Goal: Task Accomplishment & Management: Use online tool/utility

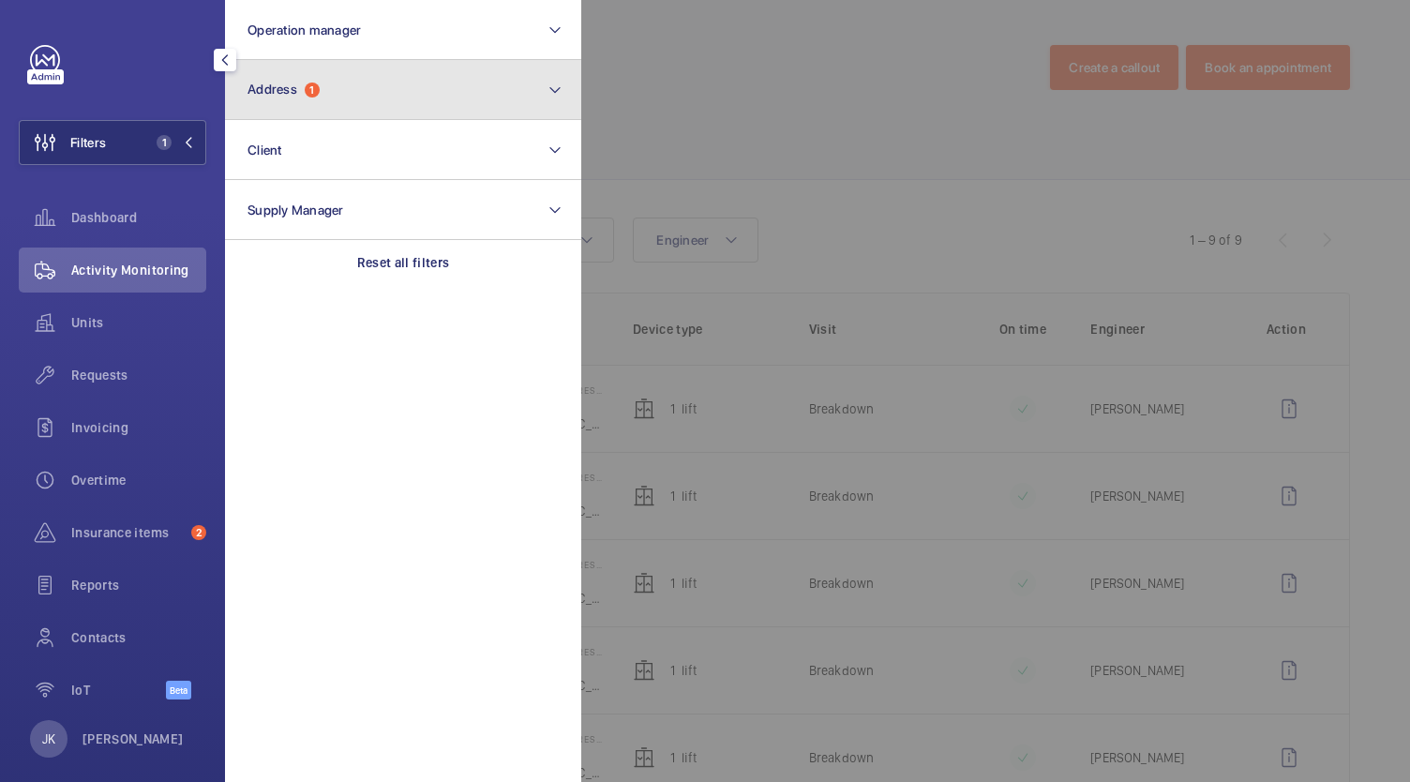
click at [366, 114] on button "Address 1" at bounding box center [403, 90] width 356 height 60
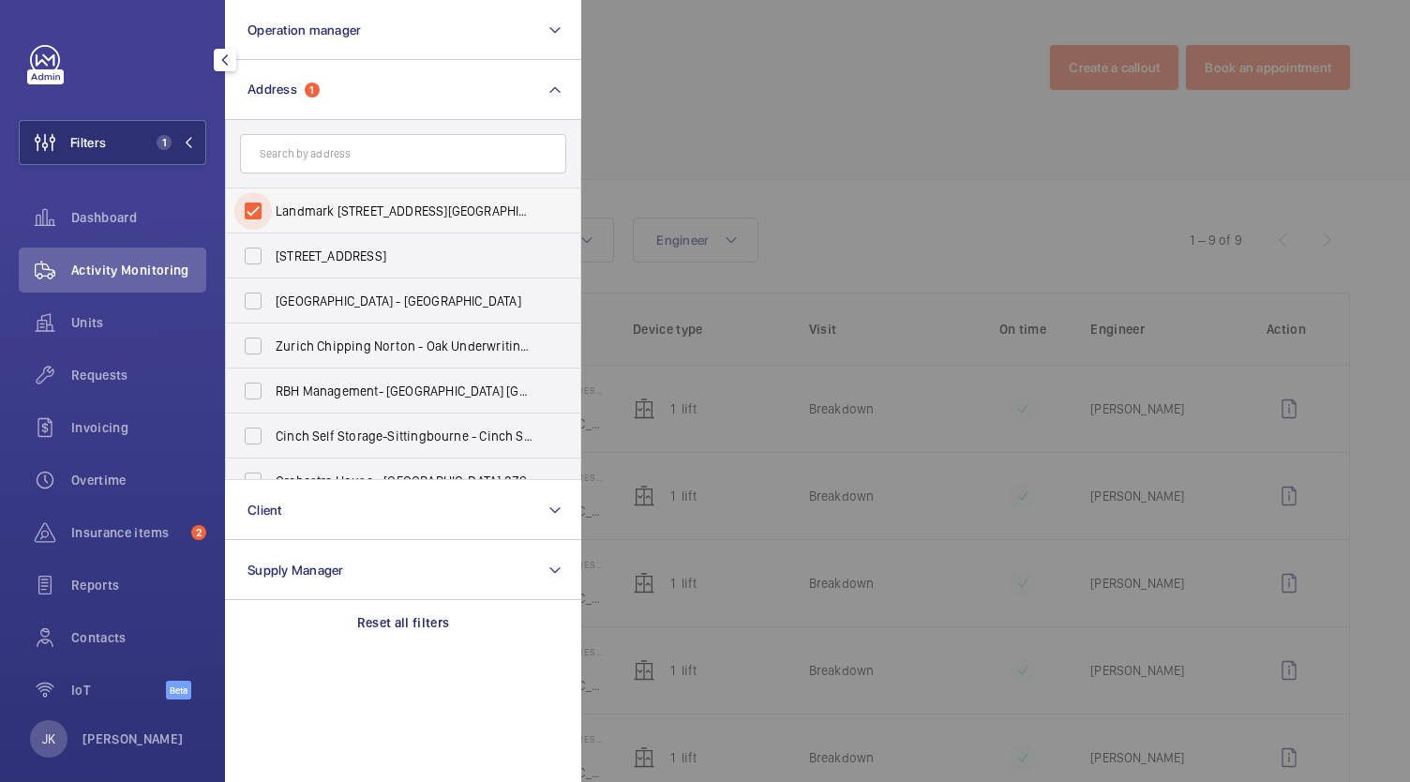
click at [260, 203] on input "Landmark 111 Park Street - 111 Park Street, LONDON W1S 4FF" at bounding box center [253, 211] width 38 height 38
checkbox input "false"
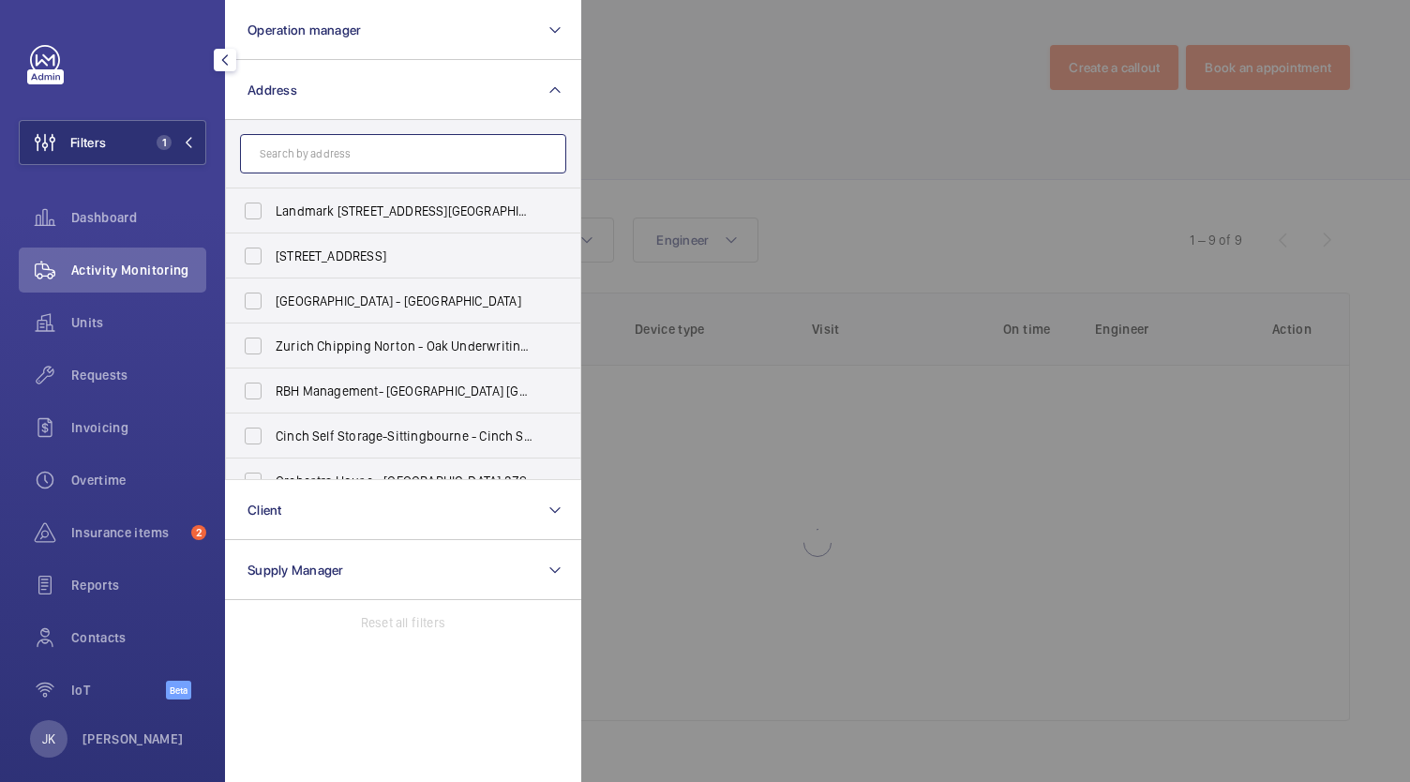
click at [332, 150] on input "text" at bounding box center [403, 153] width 326 height 39
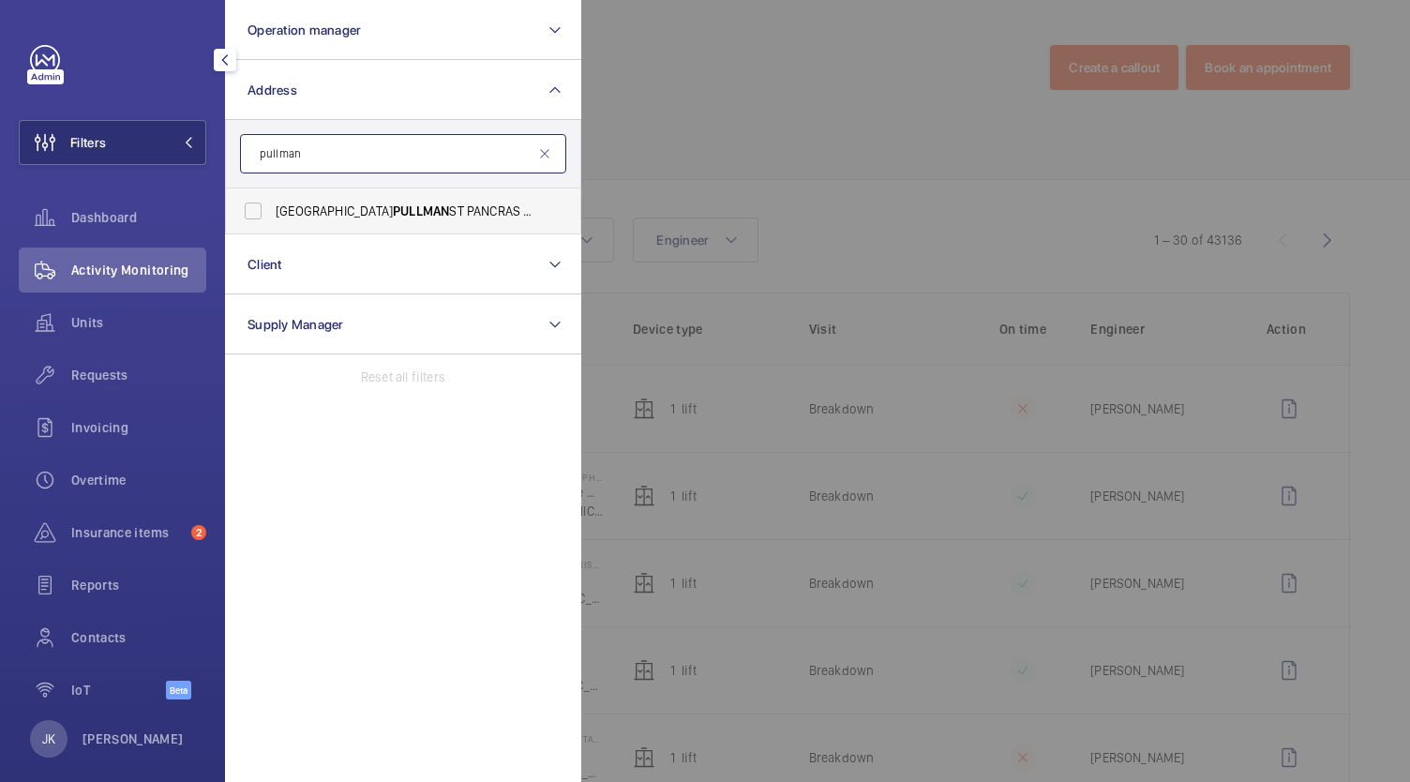
type input "pullman"
click at [371, 227] on label "LONDON PULLMAN ST PANCRAS - H5309, LONDON PULLMAN ST PANCRAS, 100 - 110 Euston …" at bounding box center [389, 210] width 326 height 45
click at [272, 227] on input "LONDON PULLMAN ST PANCRAS - H5309, LONDON PULLMAN ST PANCRAS, 100 - 110 Euston …" at bounding box center [253, 211] width 38 height 38
checkbox input "true"
click at [99, 214] on span "Dashboard" at bounding box center [138, 217] width 135 height 19
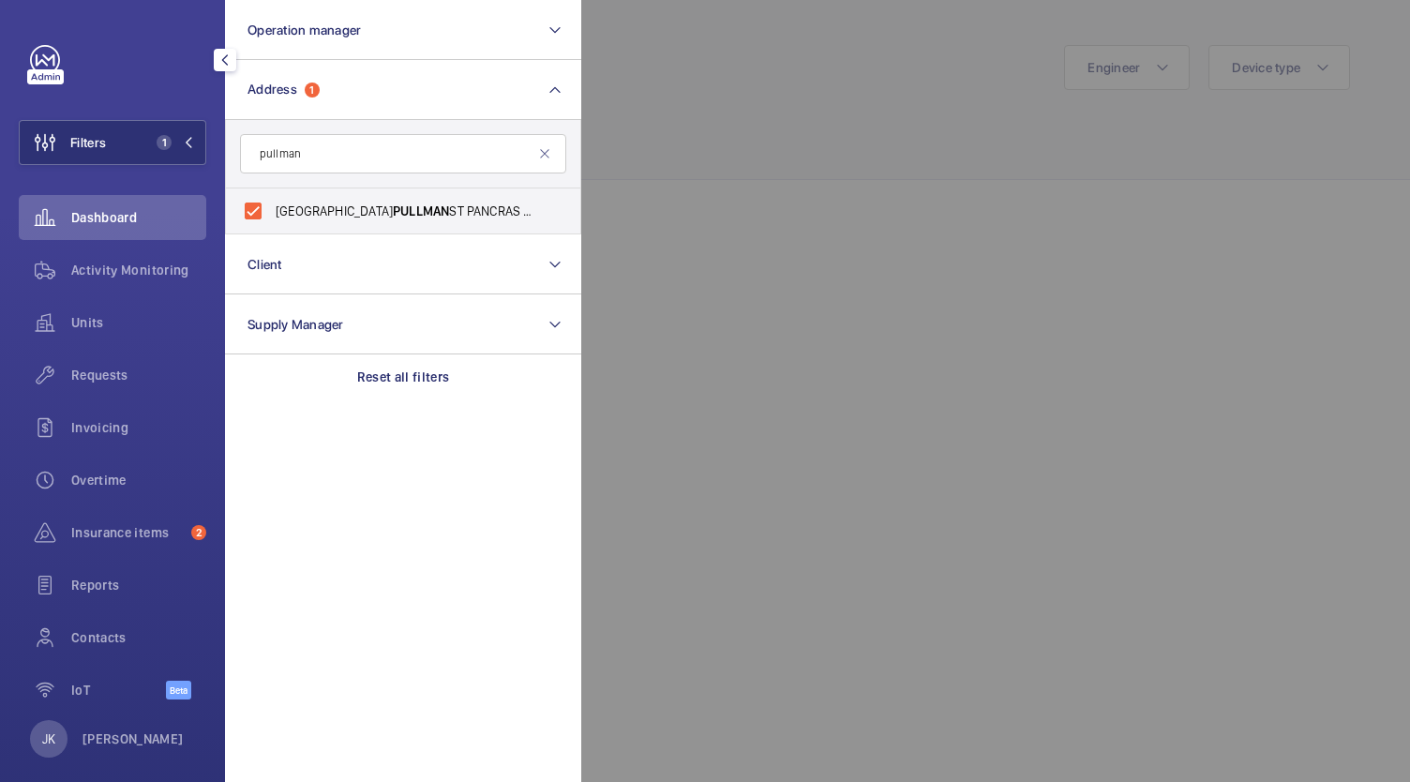
click at [1129, 291] on div at bounding box center [1286, 391] width 1410 height 782
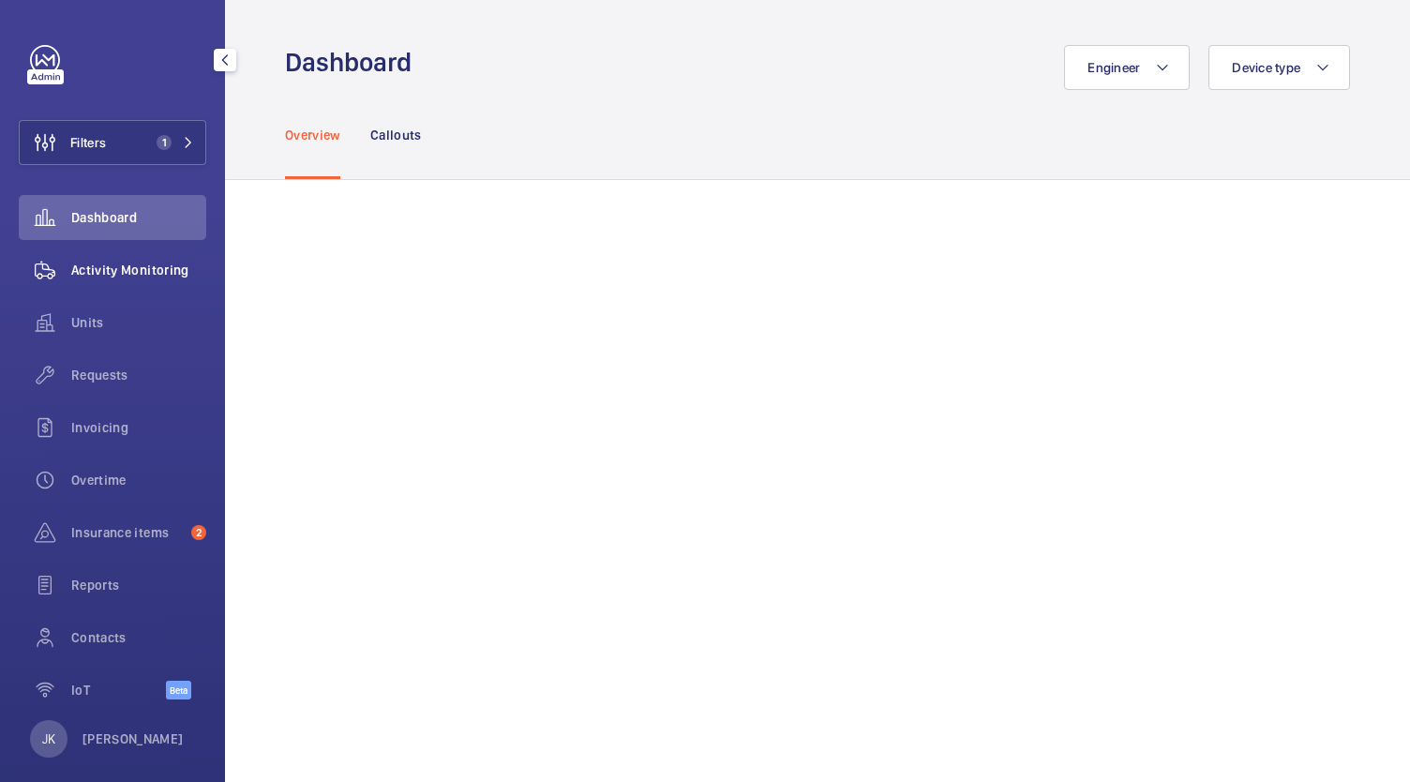
click at [143, 272] on span "Activity Monitoring" at bounding box center [138, 270] width 135 height 19
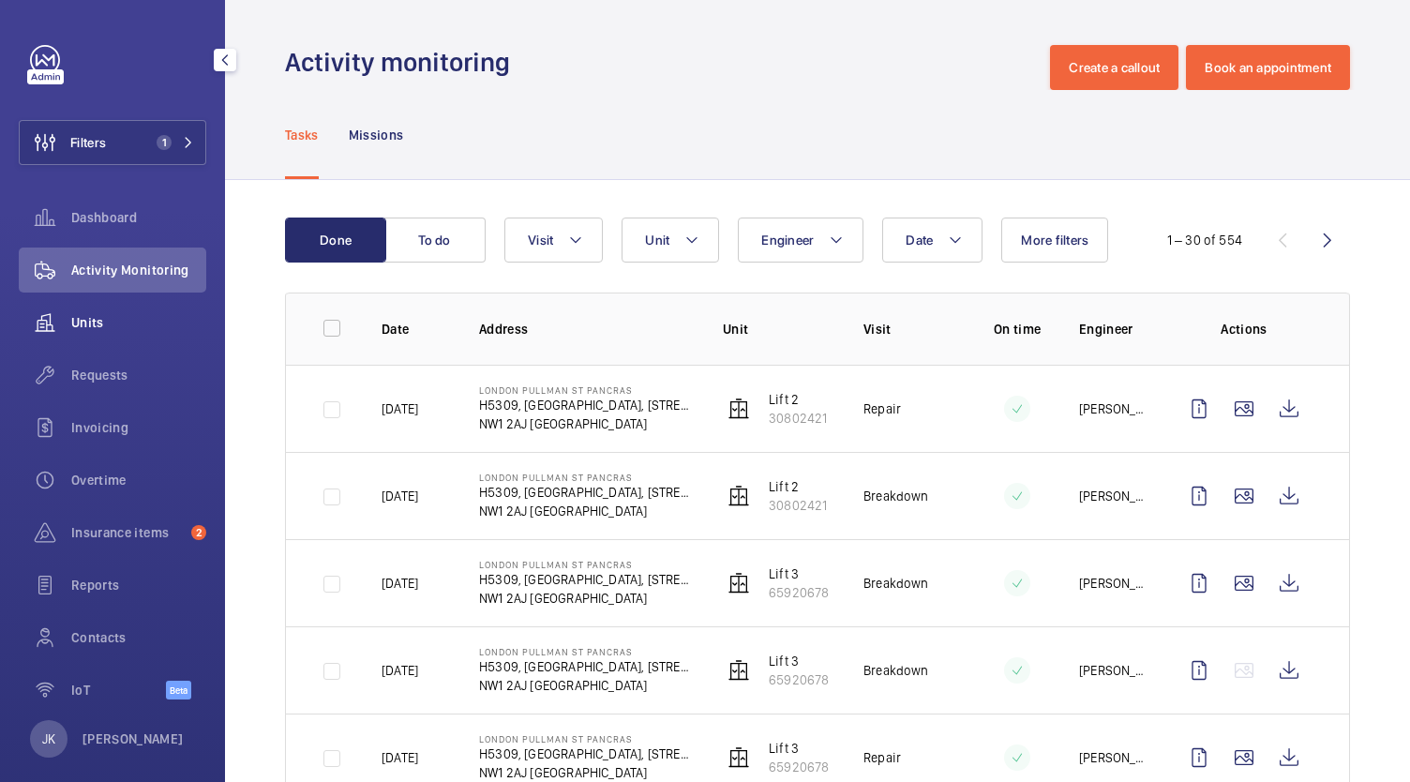
click at [68, 332] on wm-front-icon-button at bounding box center [45, 322] width 53 height 45
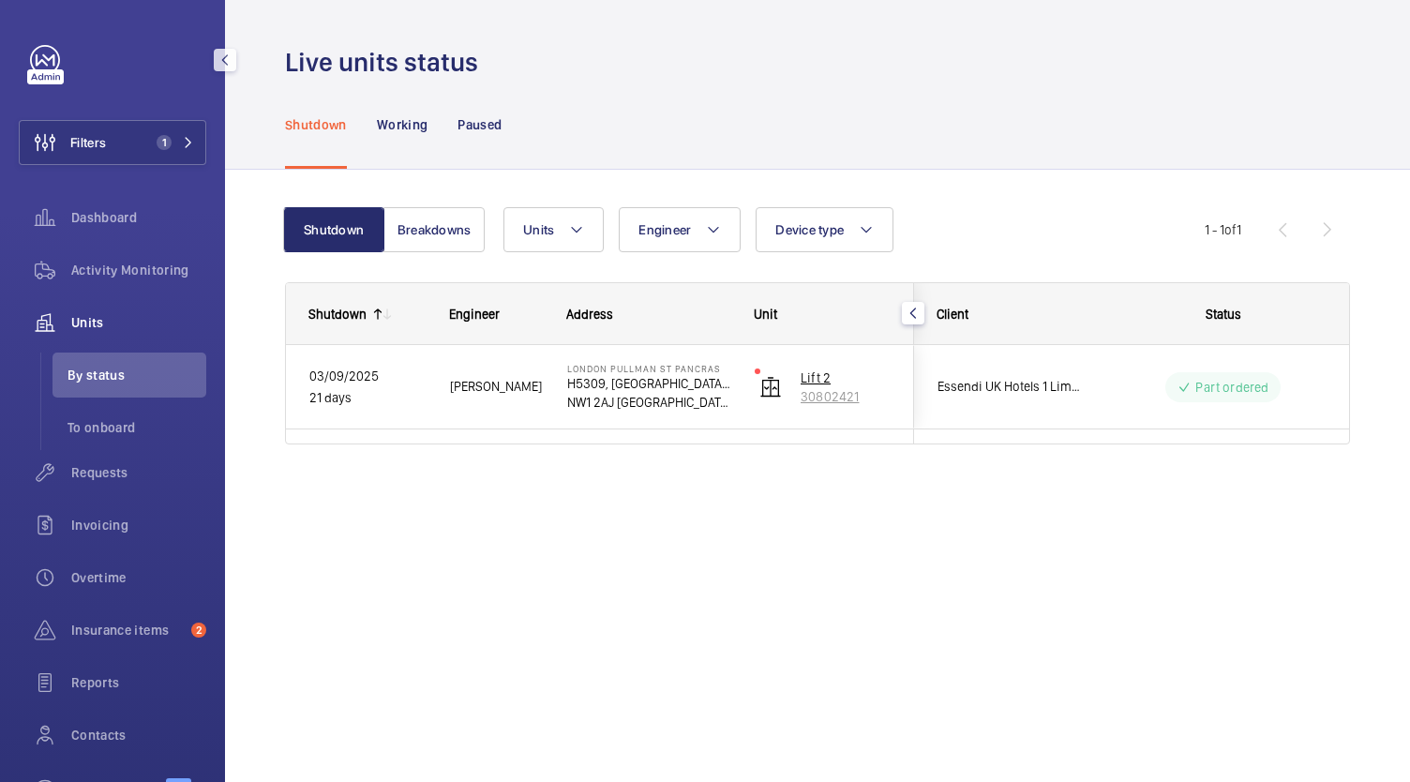
click at [806, 376] on p "Lift 2" at bounding box center [846, 378] width 90 height 19
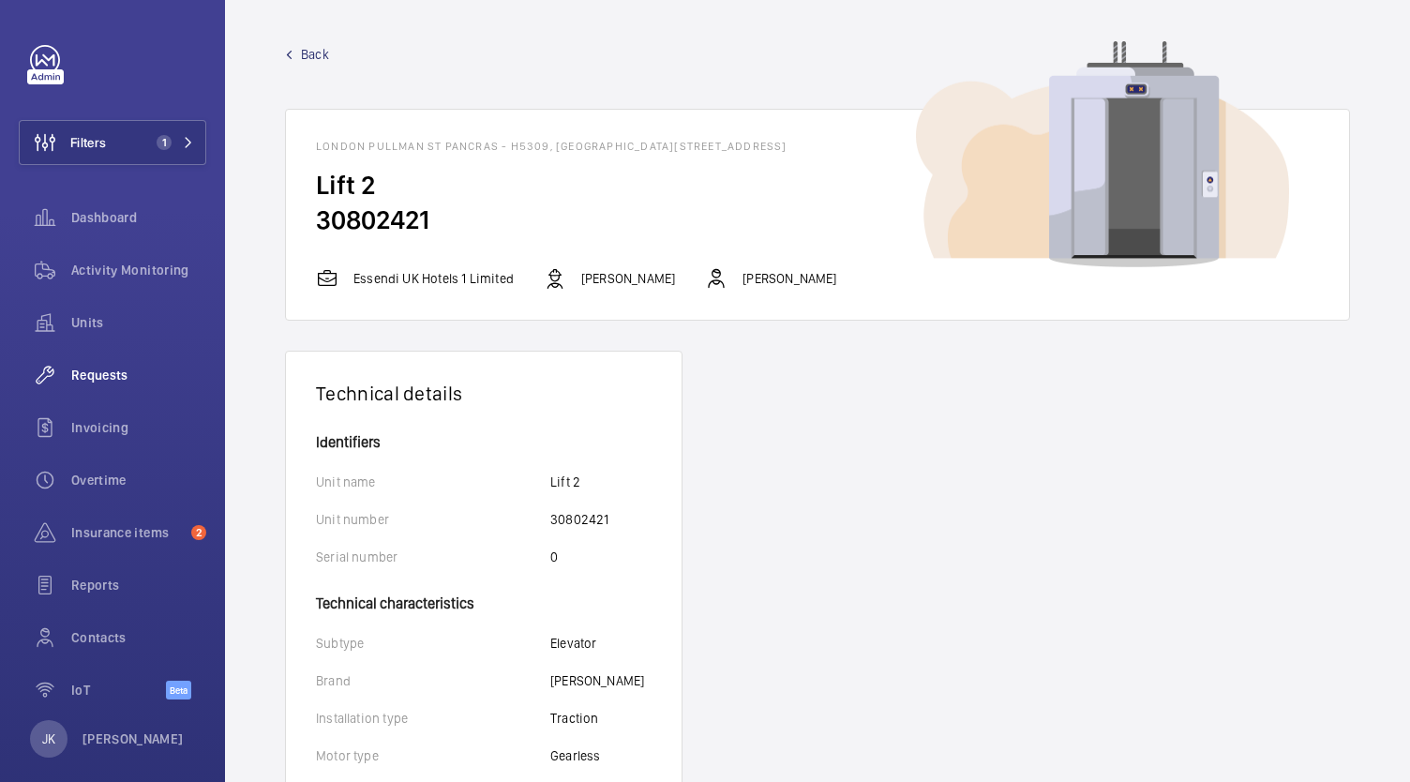
click at [66, 374] on wm-front-icon-button at bounding box center [45, 375] width 53 height 45
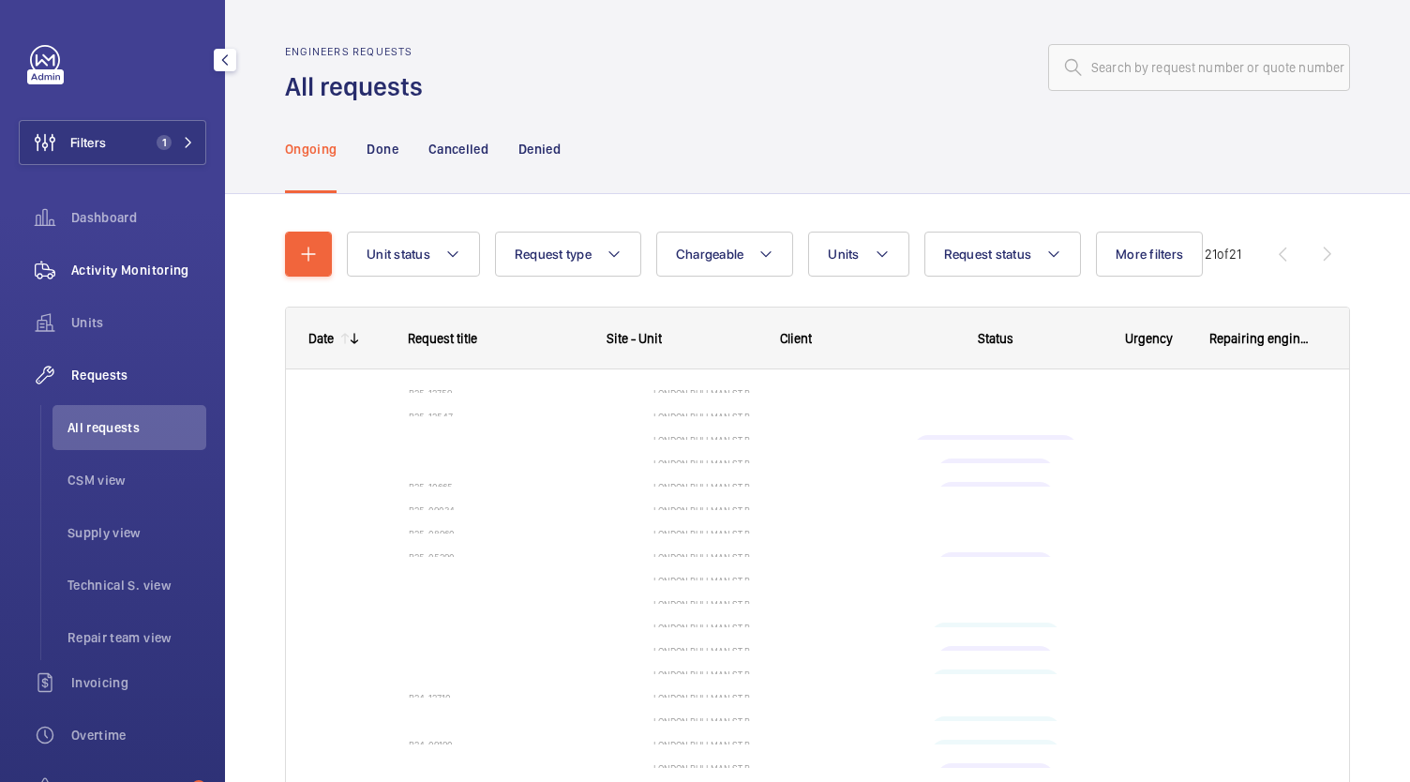
click at [88, 276] on span "Activity Monitoring" at bounding box center [138, 270] width 135 height 19
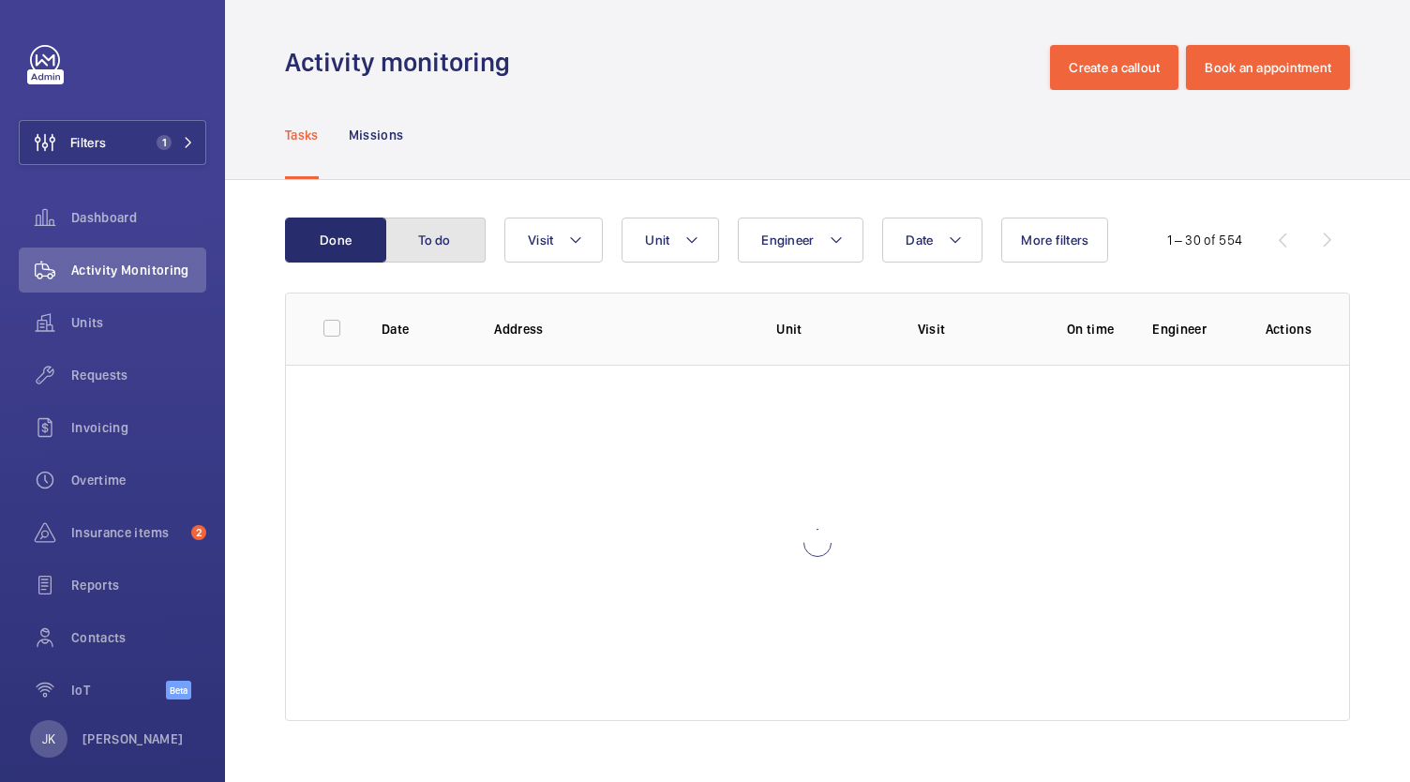
click at [438, 252] on button "To do" at bounding box center [434, 240] width 101 height 45
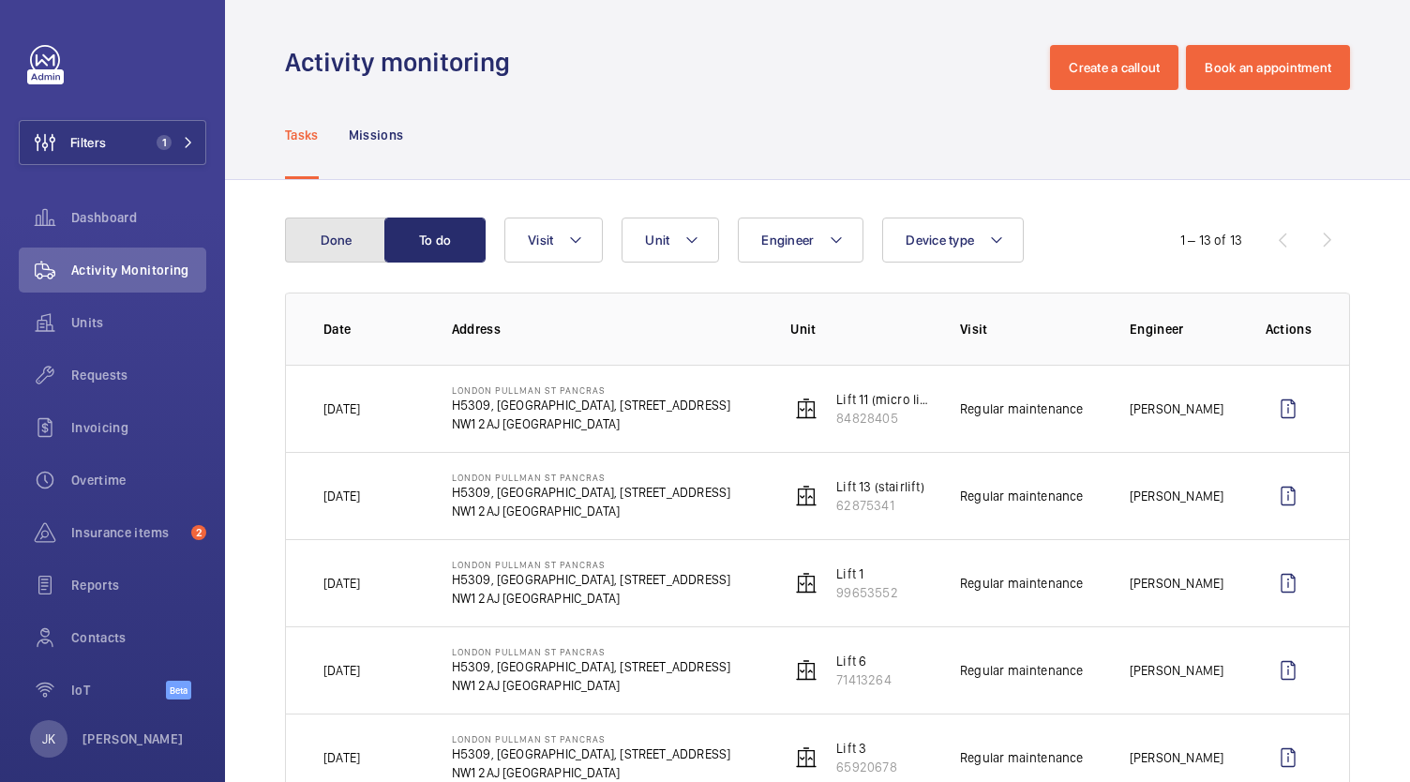
click at [323, 233] on button "Done" at bounding box center [335, 240] width 101 height 45
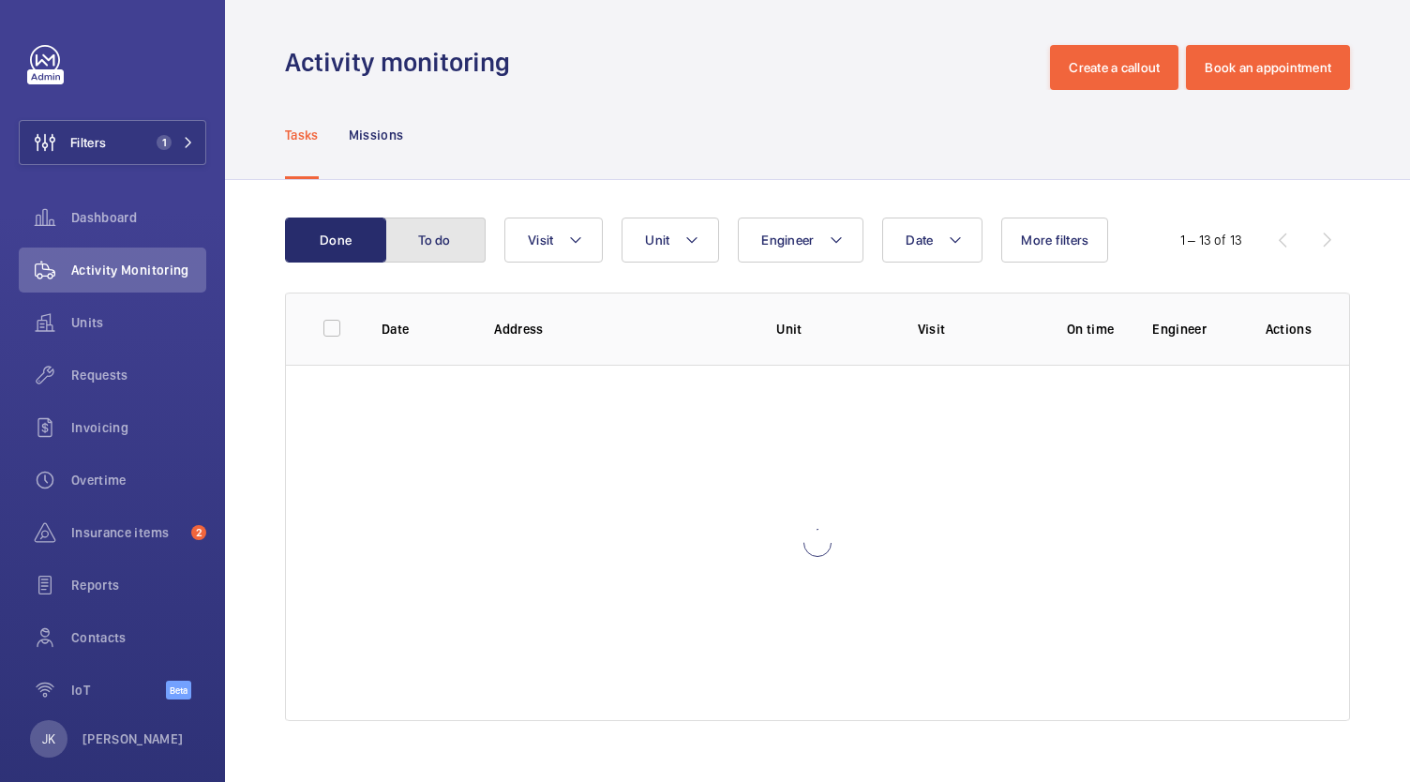
click at [413, 223] on button "To do" at bounding box center [434, 240] width 101 height 45
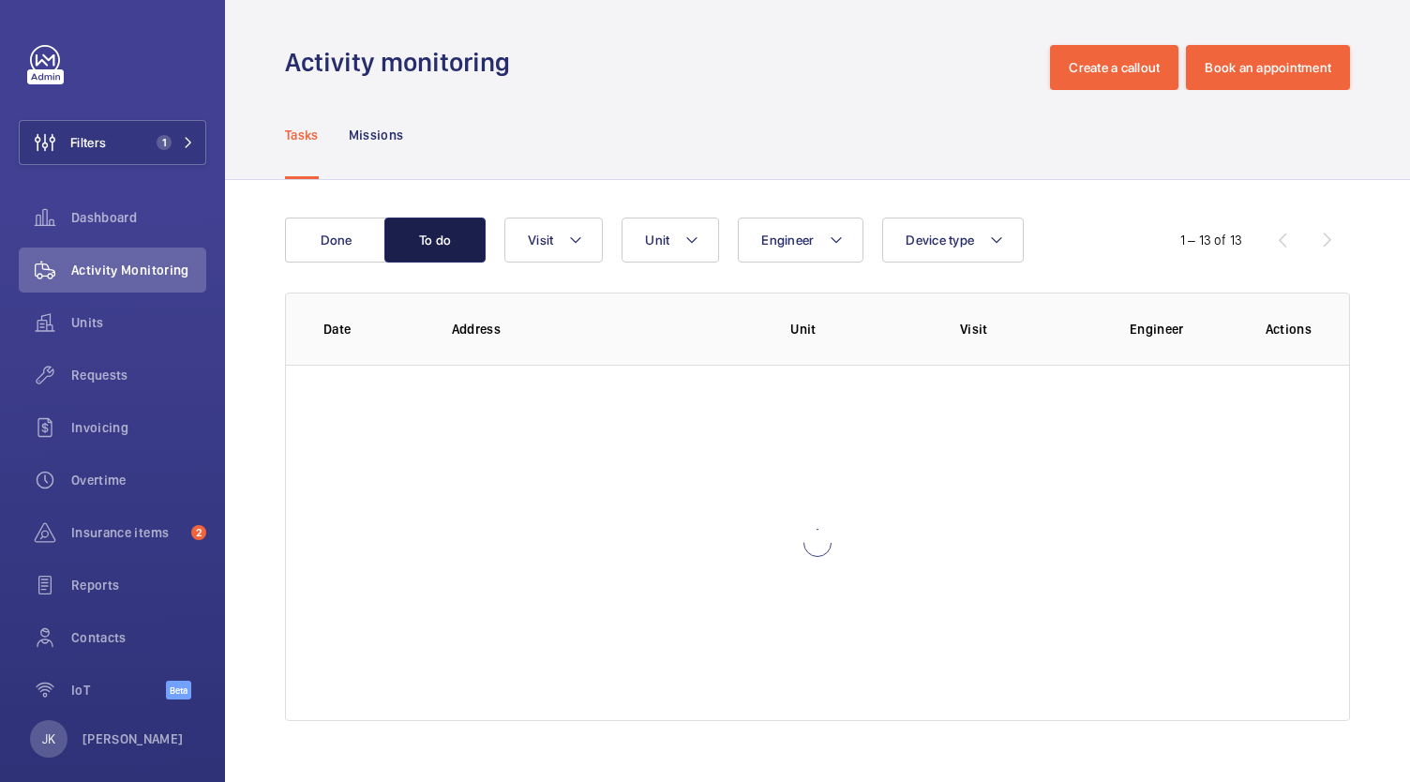
click at [413, 223] on button "To do" at bounding box center [434, 240] width 101 height 45
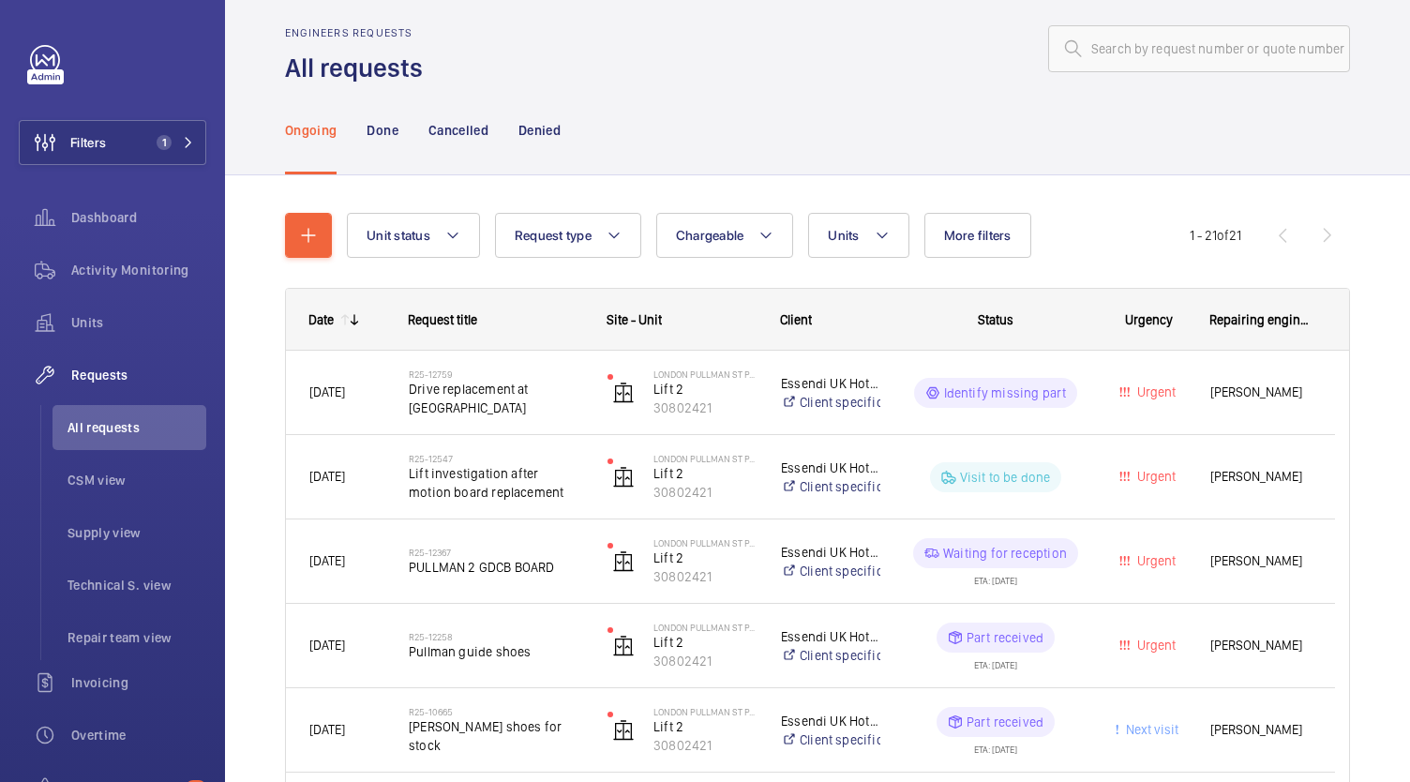
scroll to position [18, 0]
click at [1257, 386] on span "Simon Raymond" at bounding box center [1261, 394] width 101 height 22
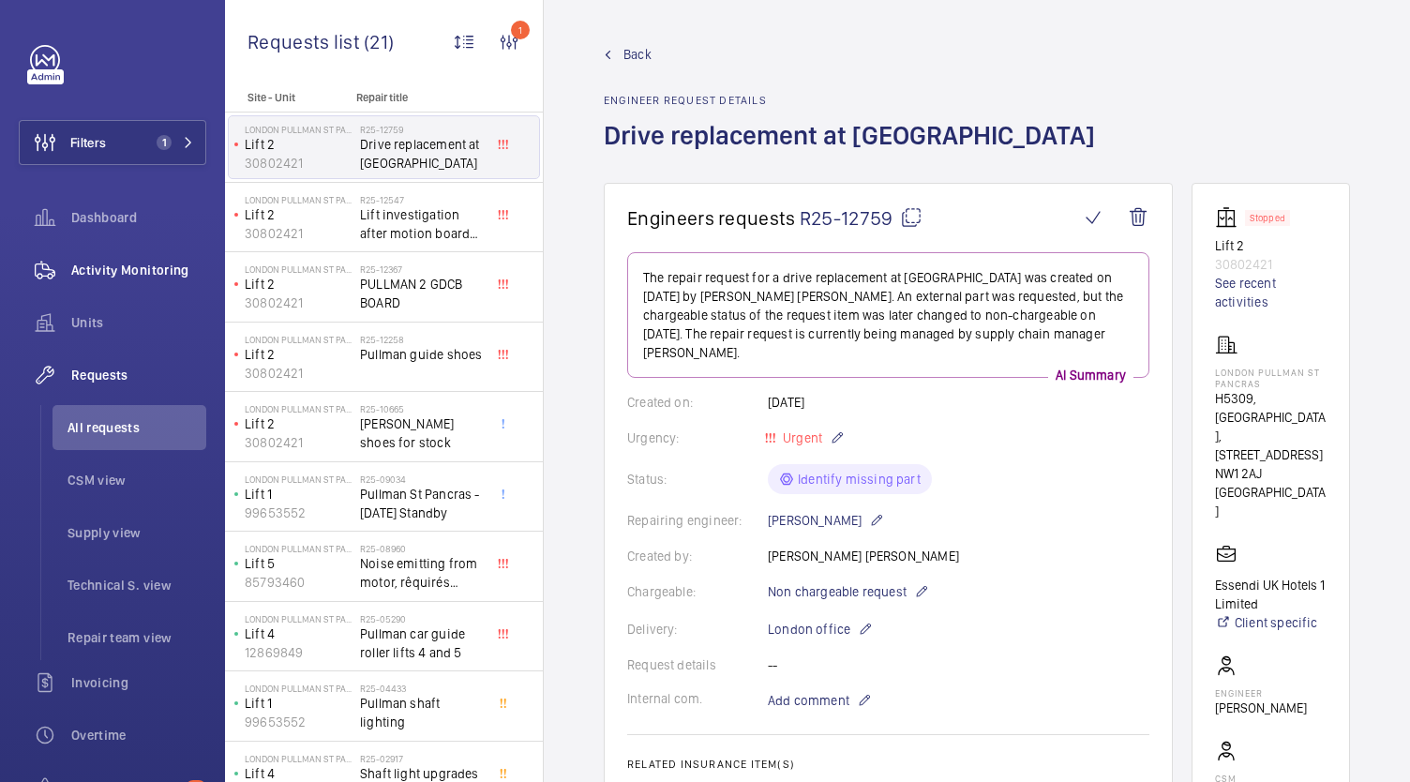
click at [94, 257] on div "Activity Monitoring" at bounding box center [113, 270] width 188 height 45
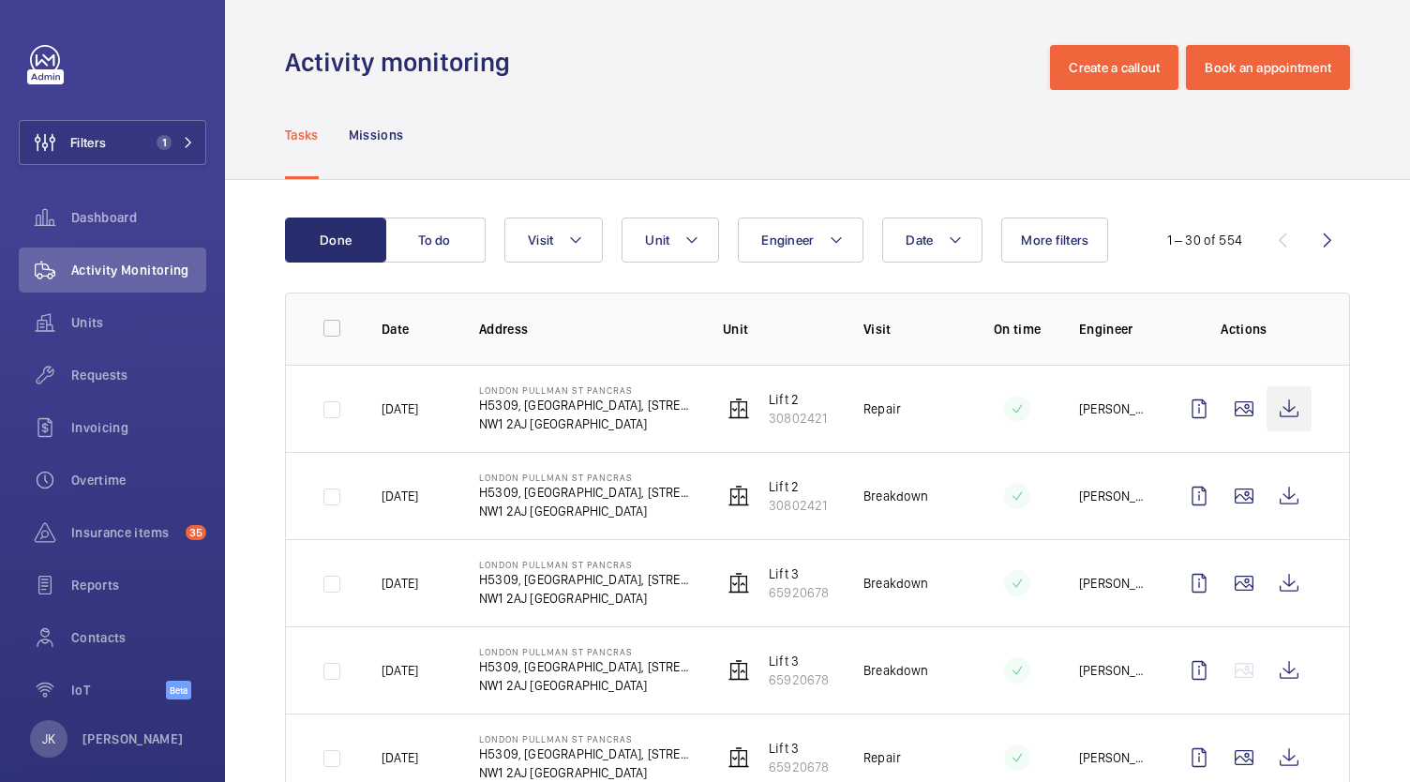
click at [1270, 407] on wm-front-icon-button at bounding box center [1289, 408] width 45 height 45
click at [561, 238] on button "Visit" at bounding box center [553, 240] width 98 height 45
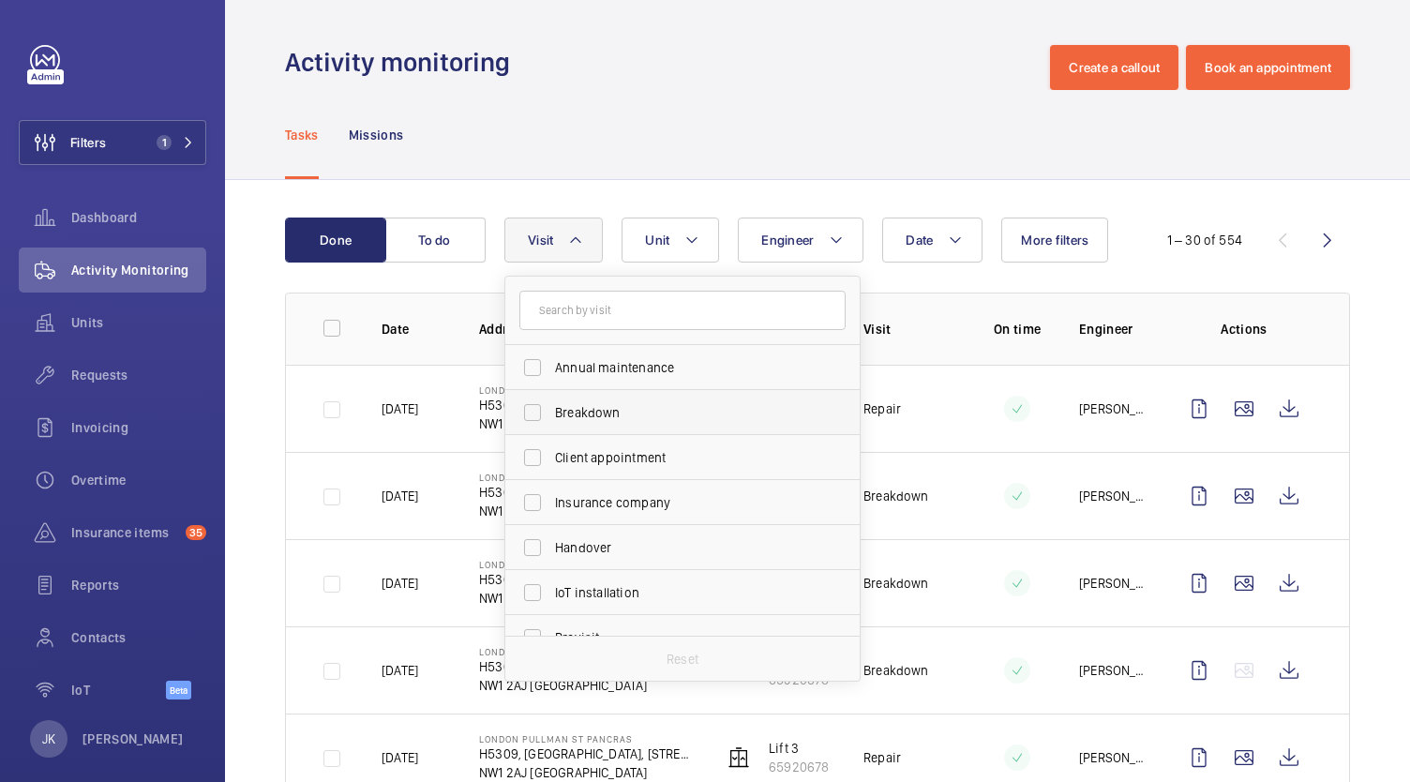
click at [740, 411] on span "Breakdown" at bounding box center [684, 412] width 258 height 19
click at [551, 411] on input "Breakdown" at bounding box center [533, 413] width 38 height 38
checkbox input "true"
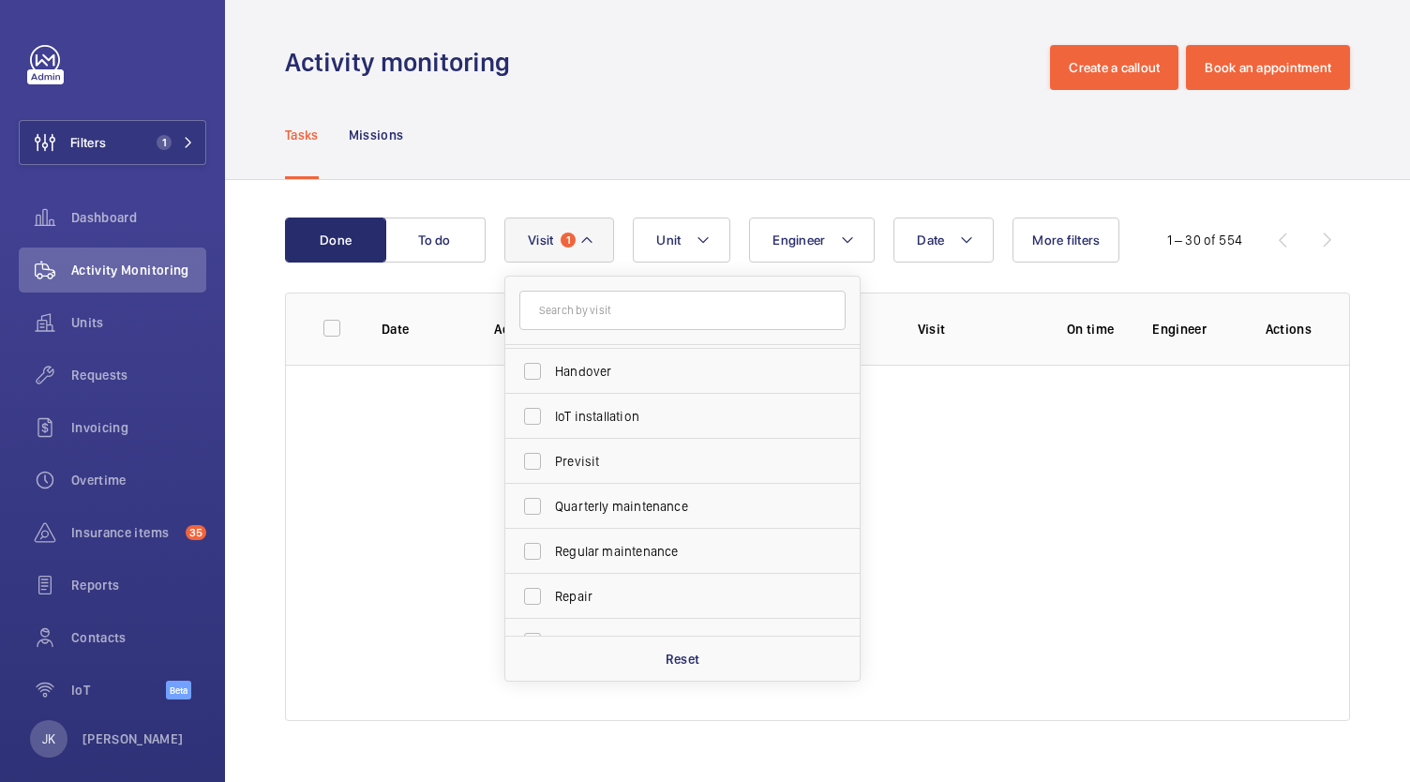
scroll to position [177, 0]
click at [691, 596] on span "Repair" at bounding box center [684, 595] width 258 height 19
click at [551, 596] on input "Repair" at bounding box center [533, 596] width 38 height 38
checkbox input "true"
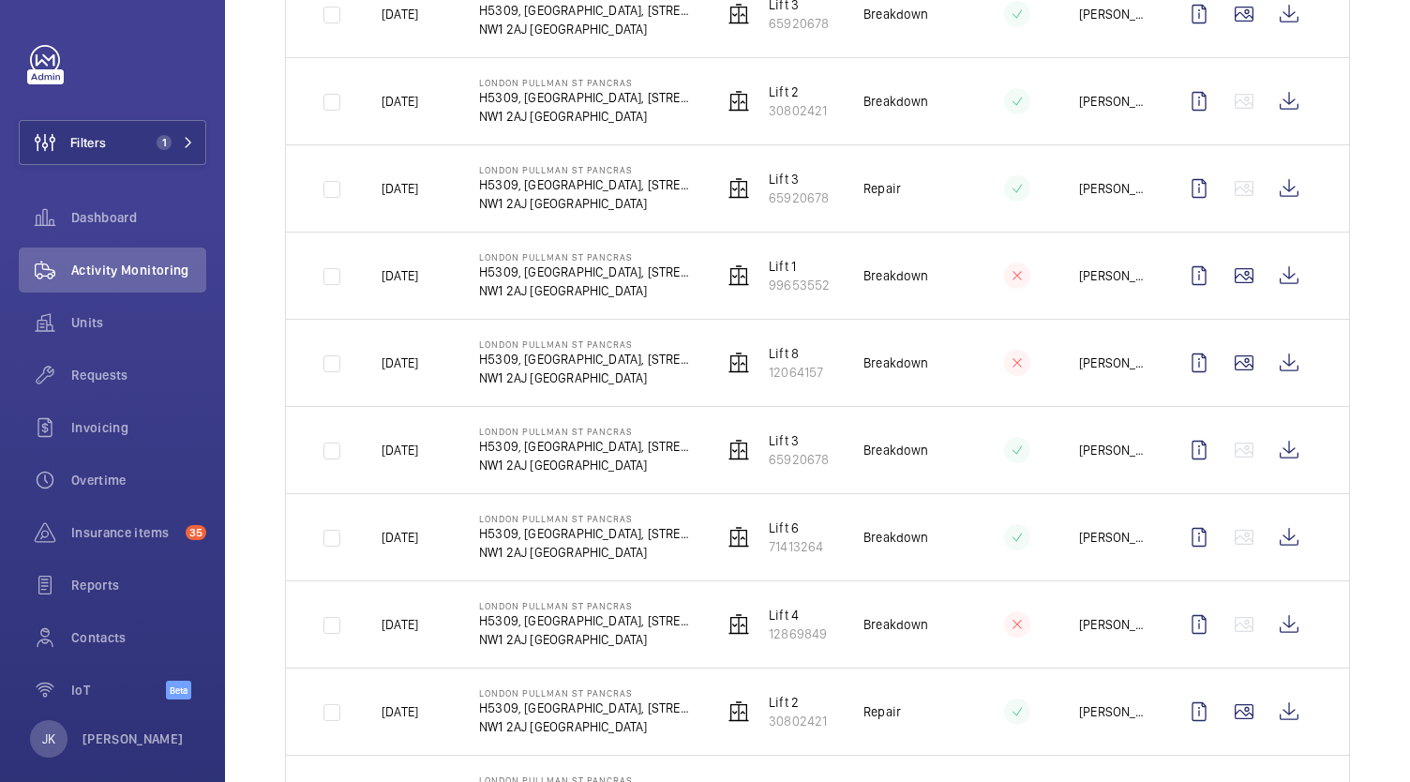
scroll to position [1863, 0]
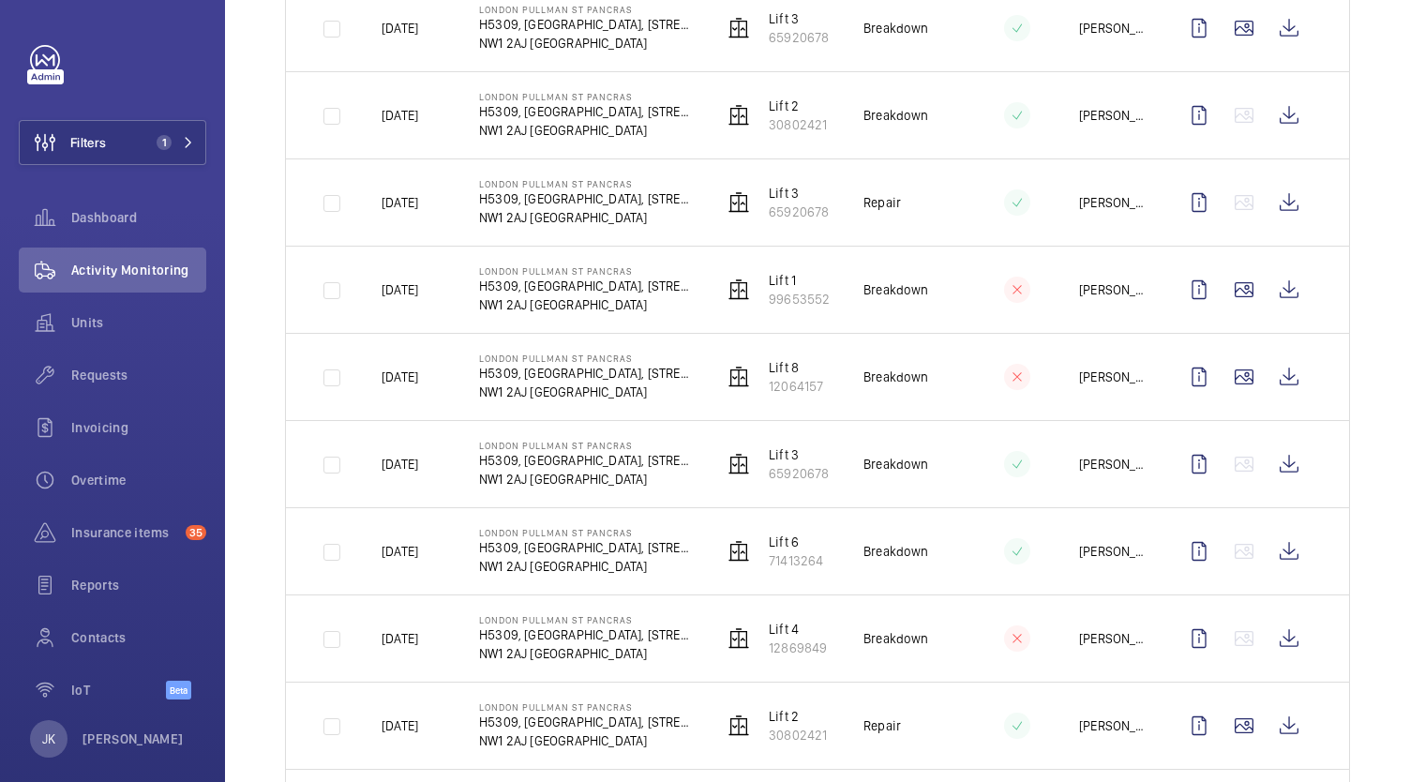
click at [532, 386] on p "NW1 2AJ [GEOGRAPHIC_DATA]" at bounding box center [586, 392] width 214 height 19
click at [1278, 380] on wm-front-icon-button at bounding box center [1289, 376] width 45 height 45
click at [1181, 364] on wm-front-icon-button at bounding box center [1199, 376] width 45 height 45
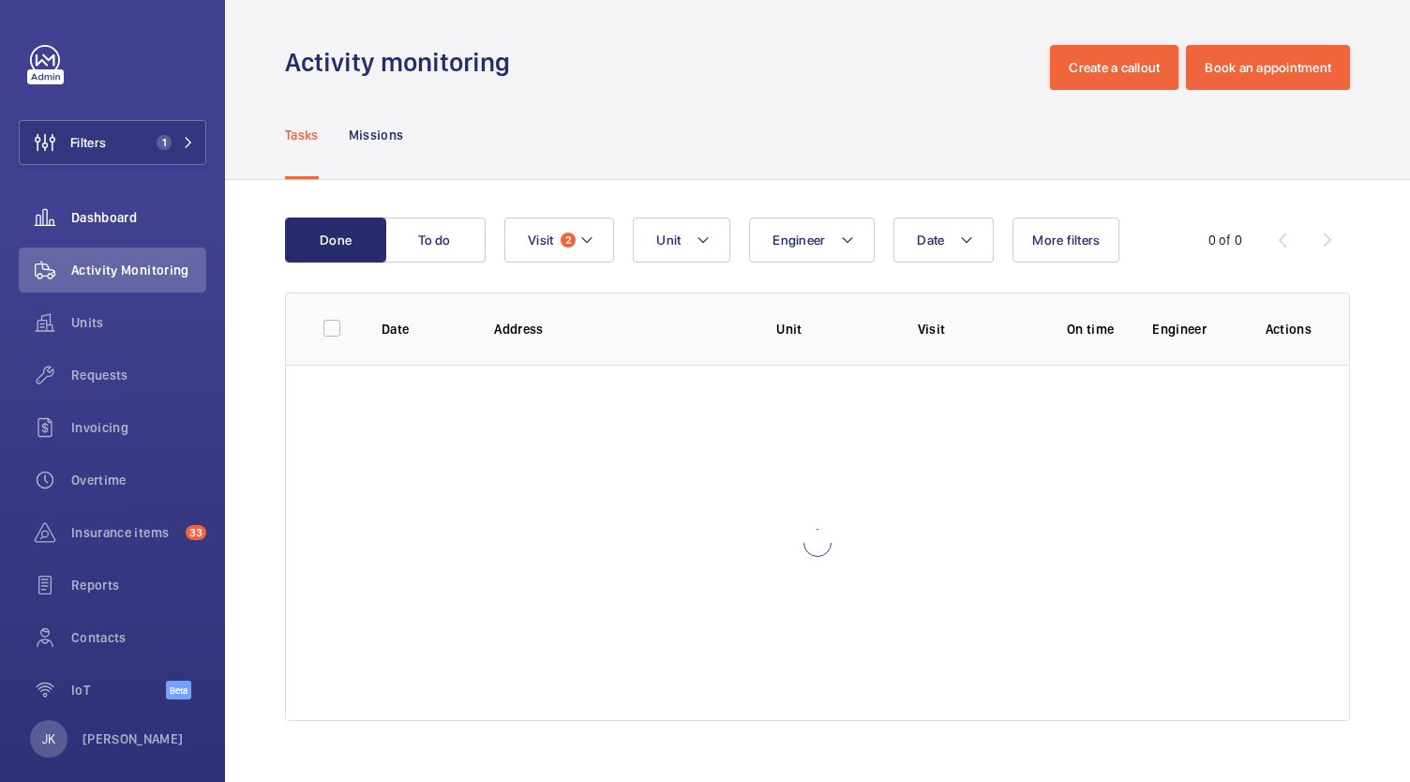
click at [88, 218] on span "Dashboard" at bounding box center [138, 217] width 135 height 19
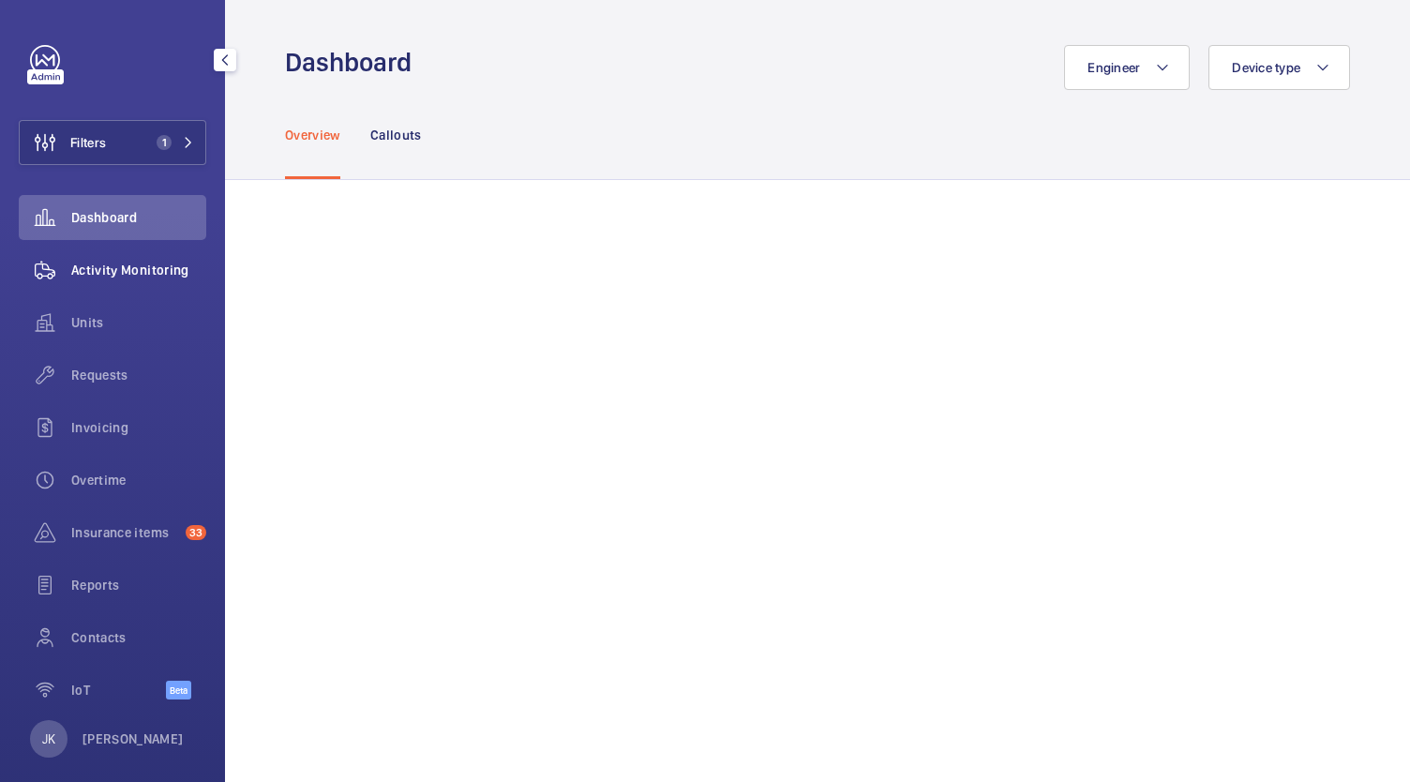
click at [151, 274] on span "Activity Monitoring" at bounding box center [138, 270] width 135 height 19
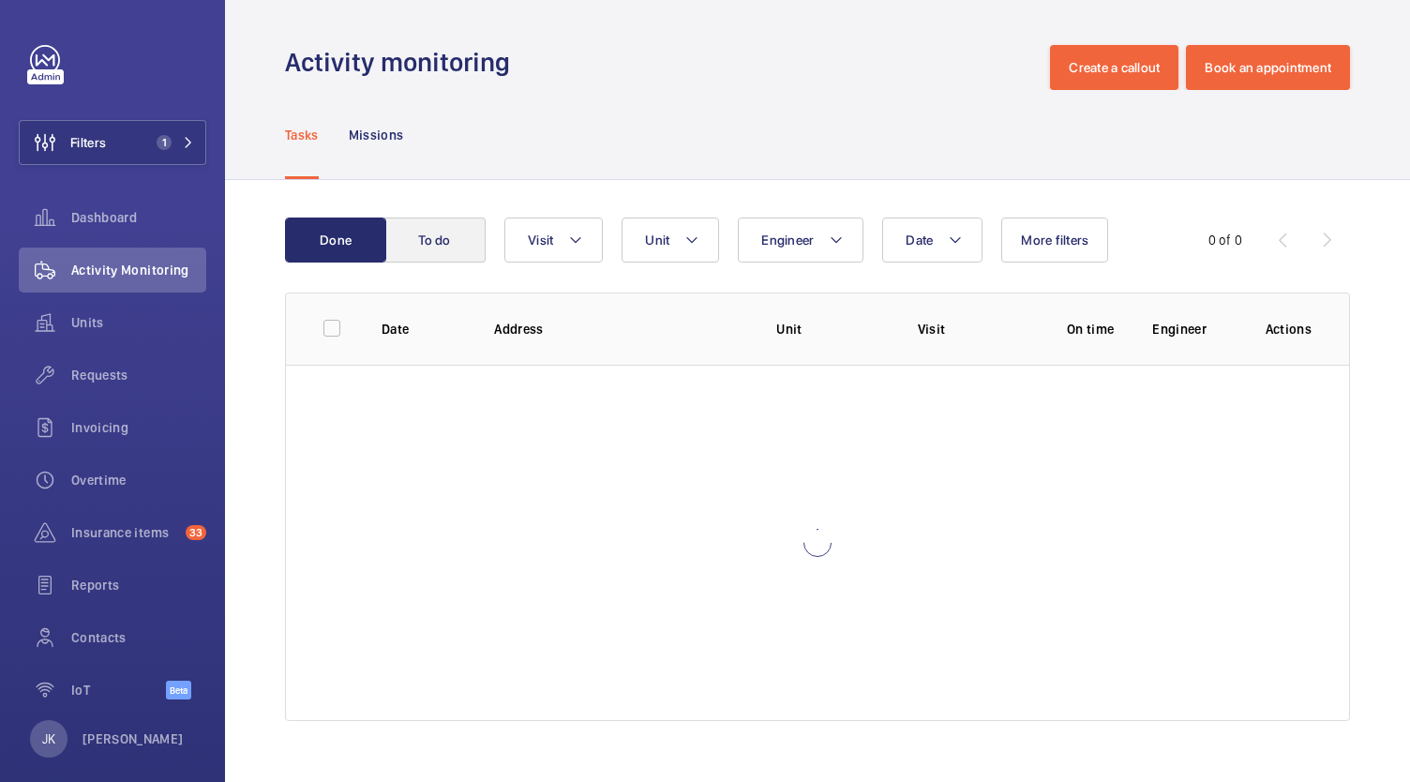
click at [463, 253] on button "To do" at bounding box center [434, 240] width 101 height 45
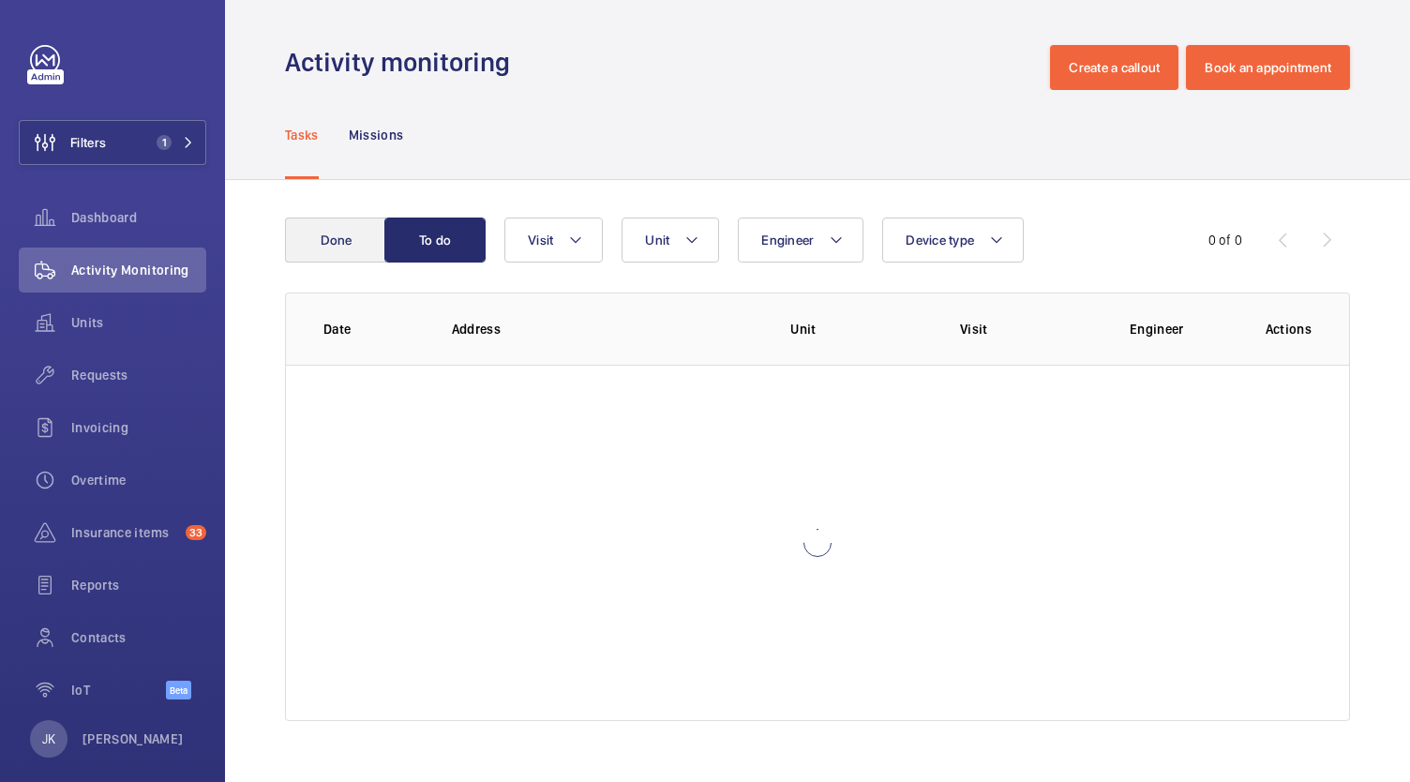
click at [341, 224] on button "Done" at bounding box center [335, 240] width 101 height 45
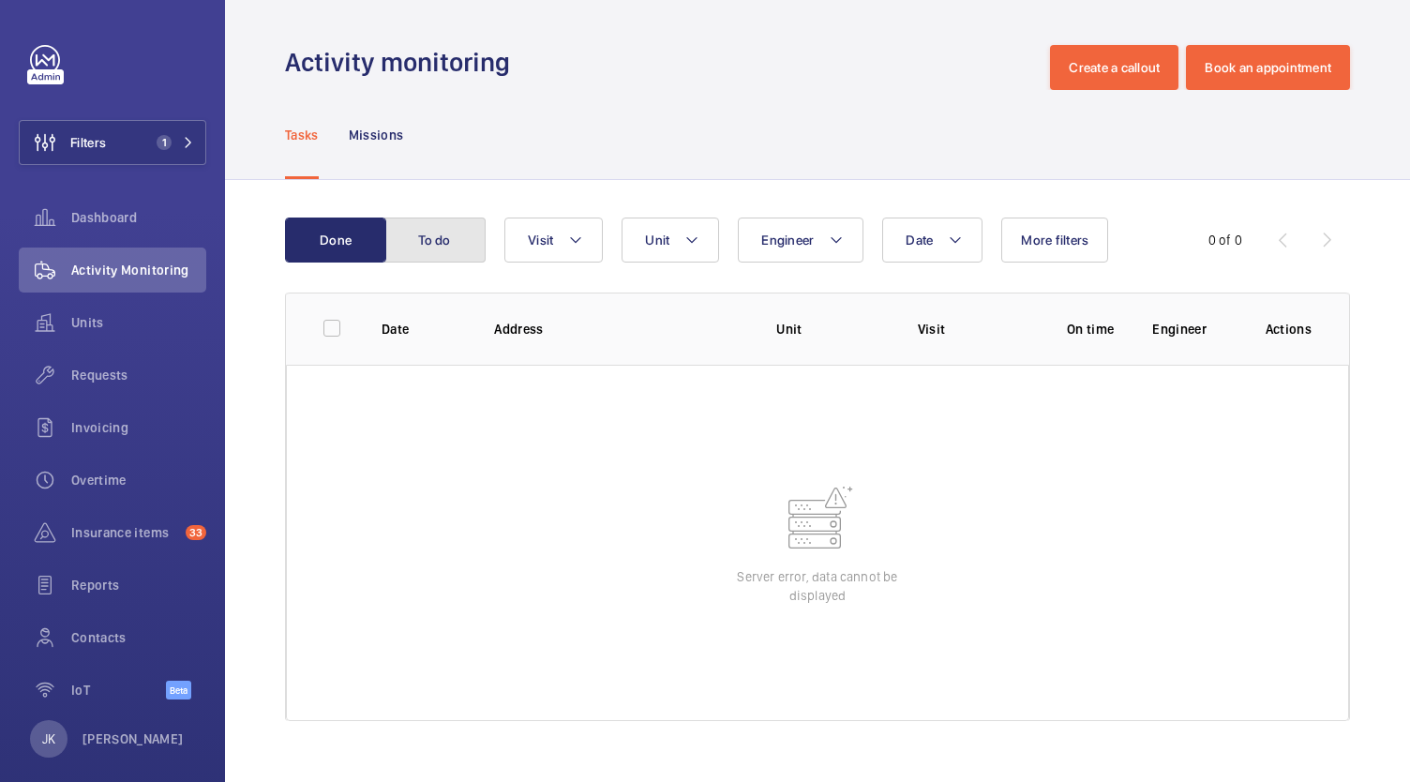
click at [448, 248] on button "To do" at bounding box center [434, 240] width 101 height 45
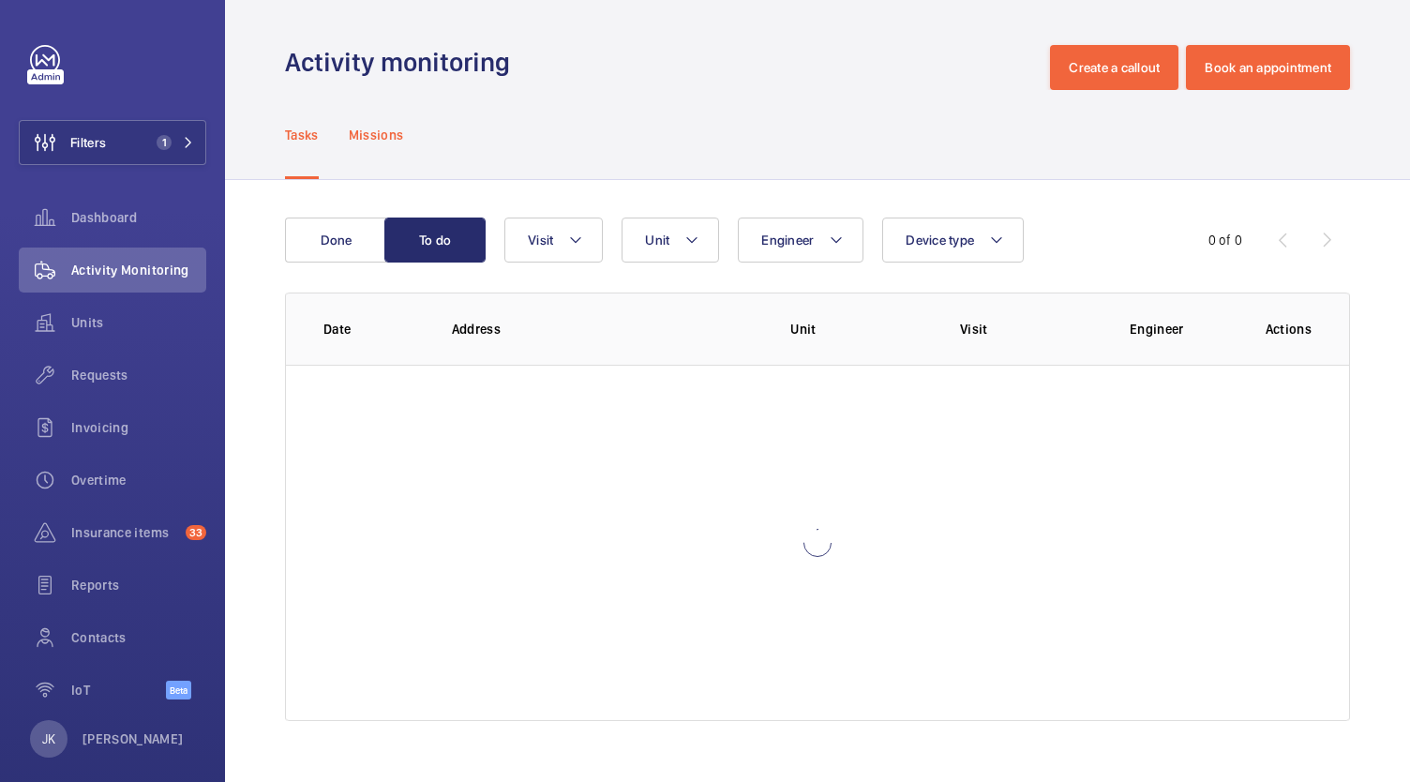
click at [381, 150] on div "Missions" at bounding box center [376, 134] width 55 height 89
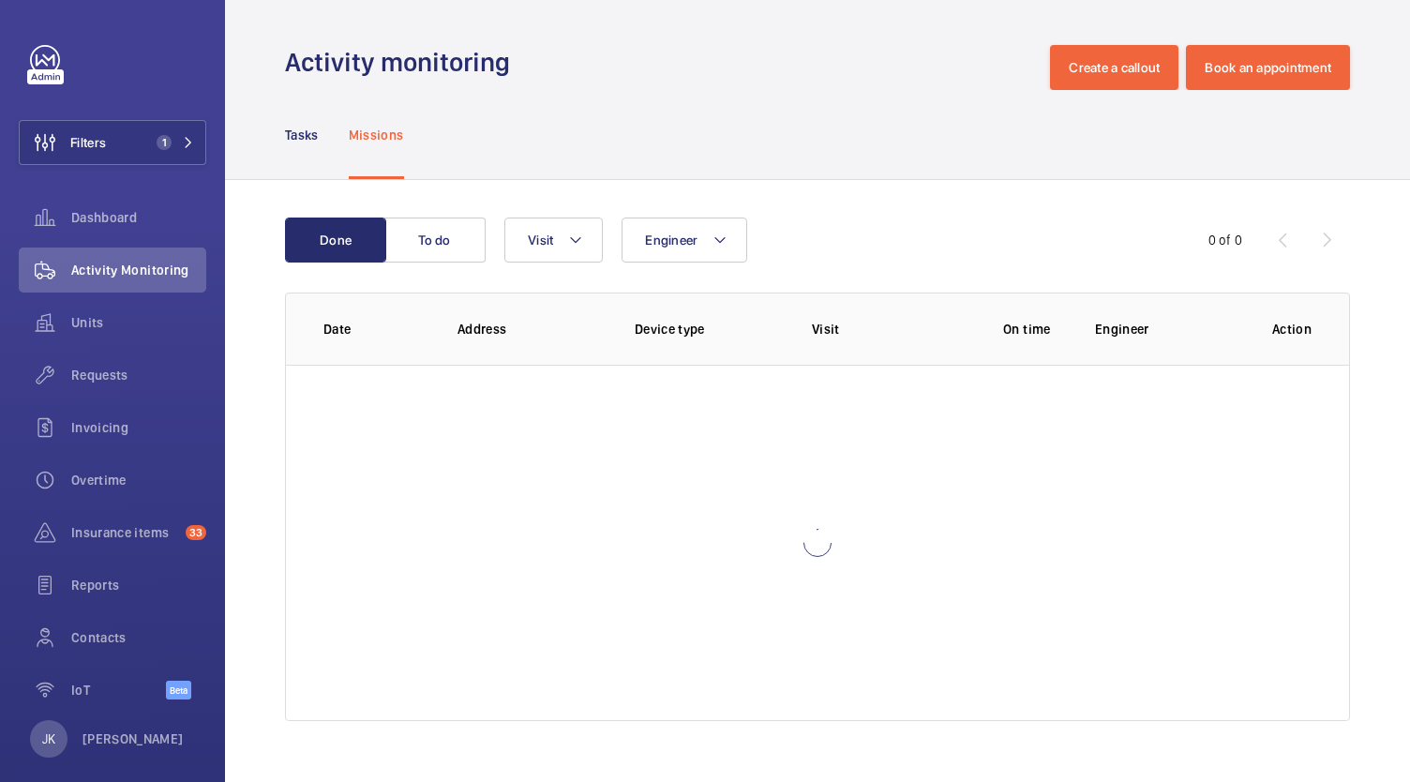
click at [381, 150] on div "Missions" at bounding box center [376, 134] width 55 height 89
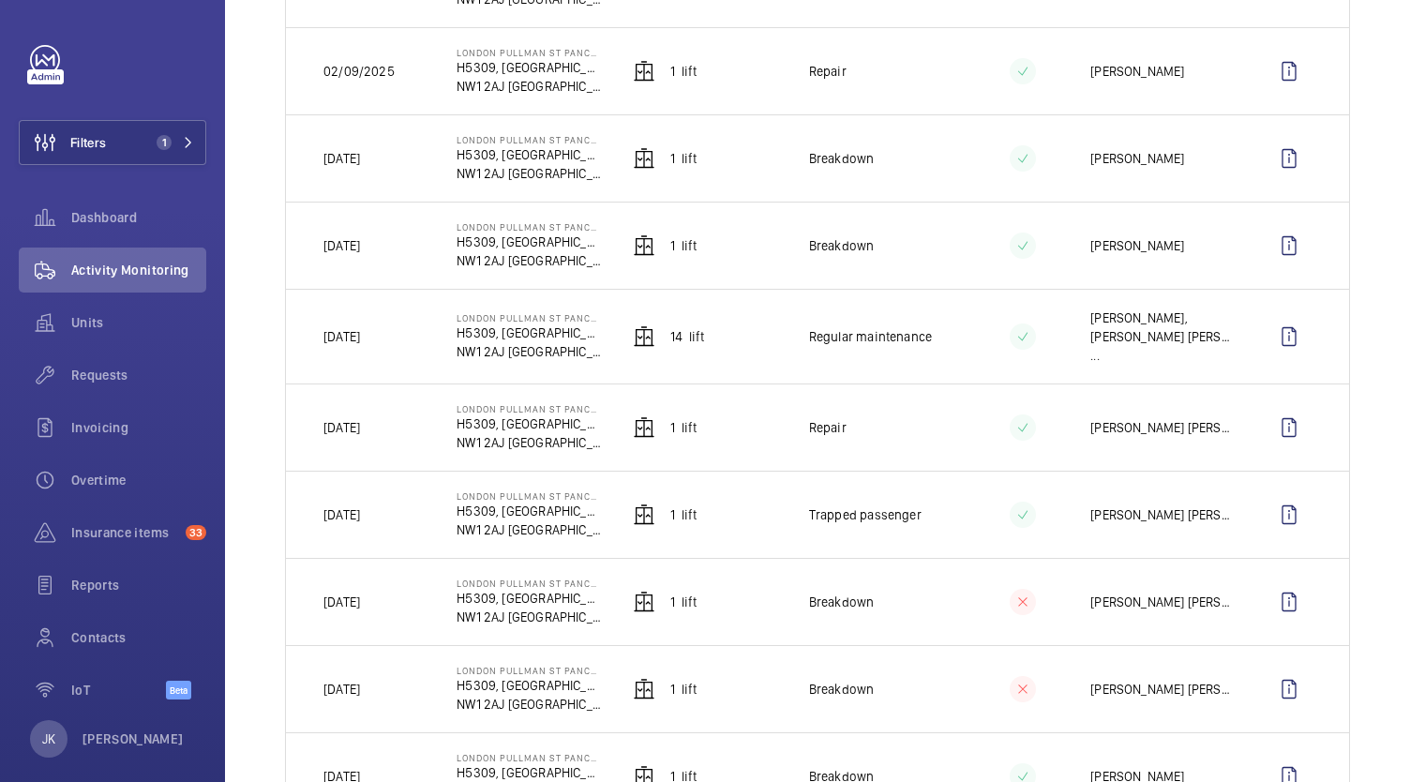
scroll to position [1731, 0]
click at [1288, 510] on wm-front-icon-button at bounding box center [1289, 516] width 45 height 45
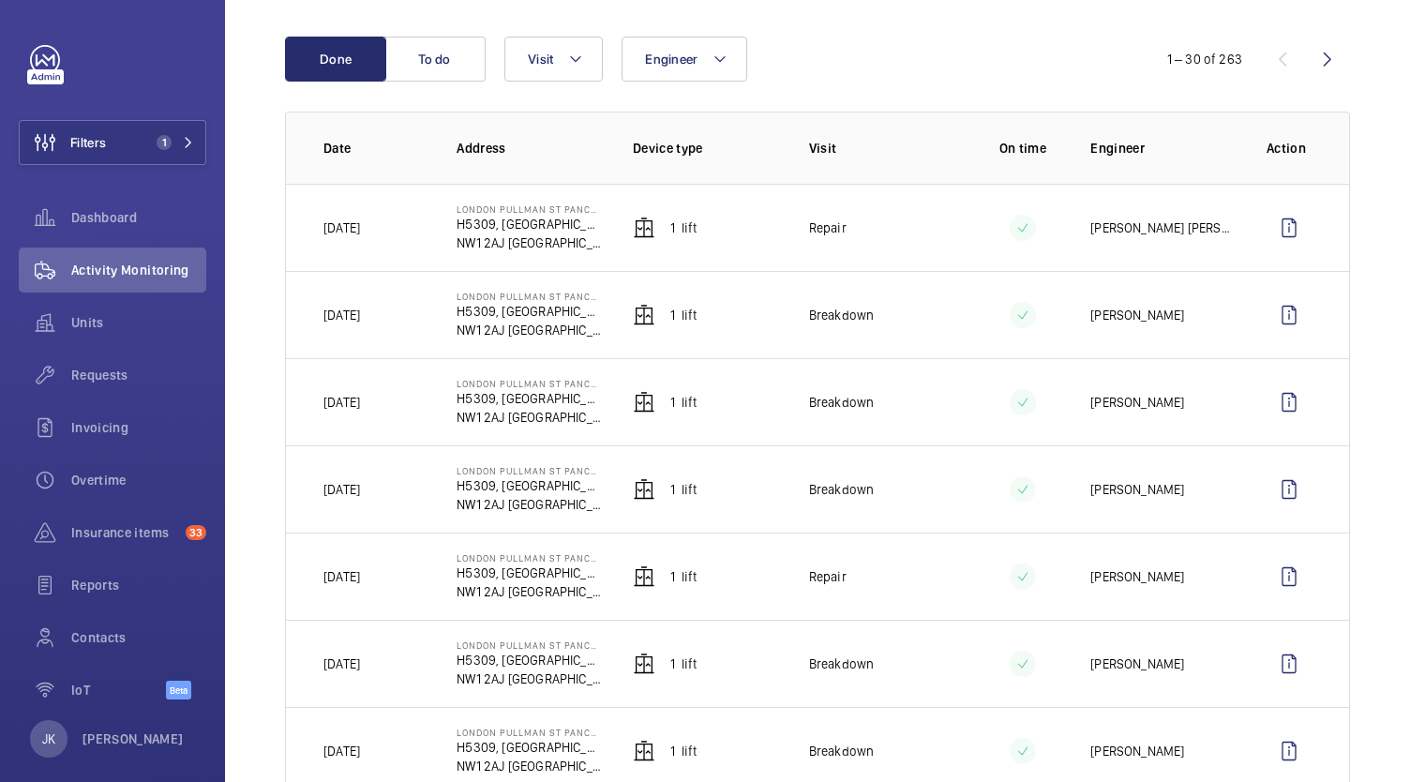
scroll to position [244, 0]
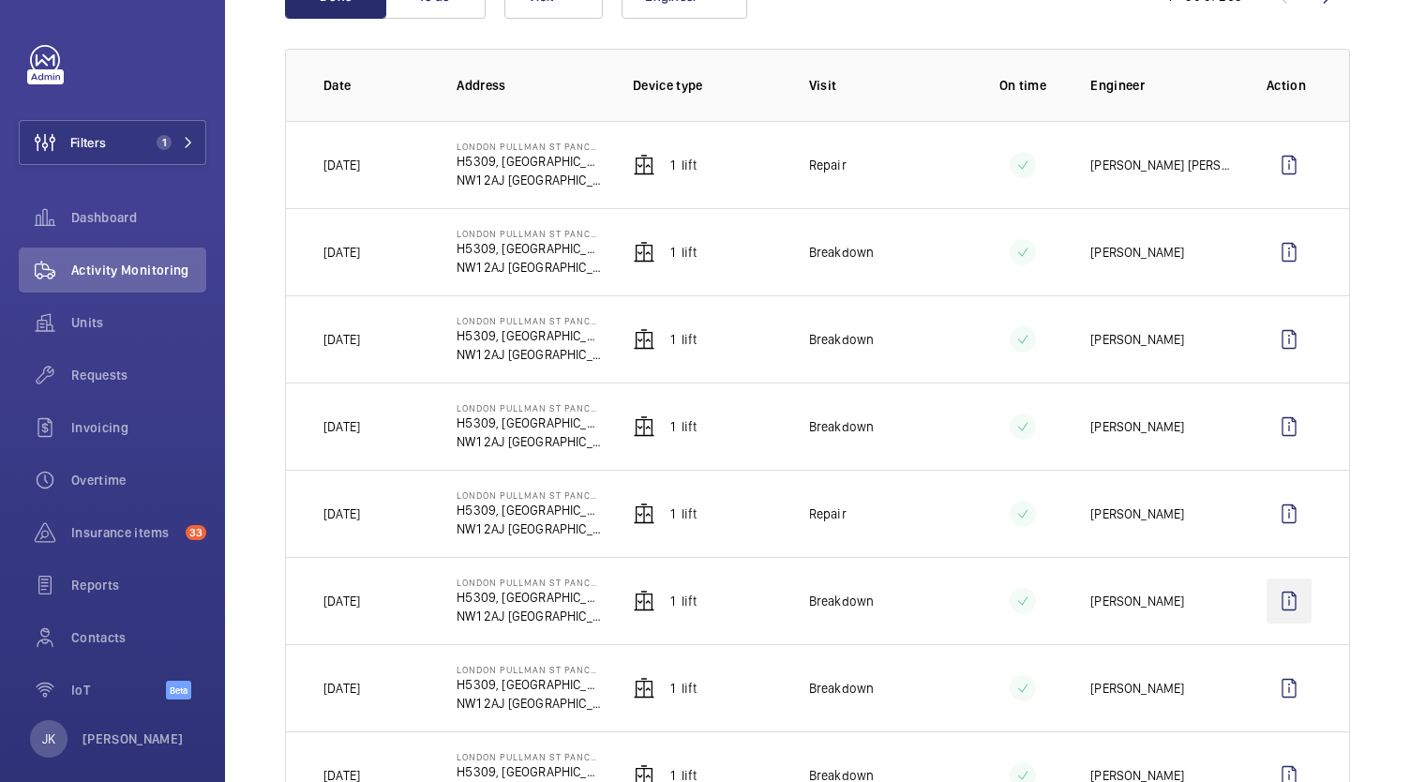
click at [1273, 593] on wm-front-icon-button at bounding box center [1289, 601] width 45 height 45
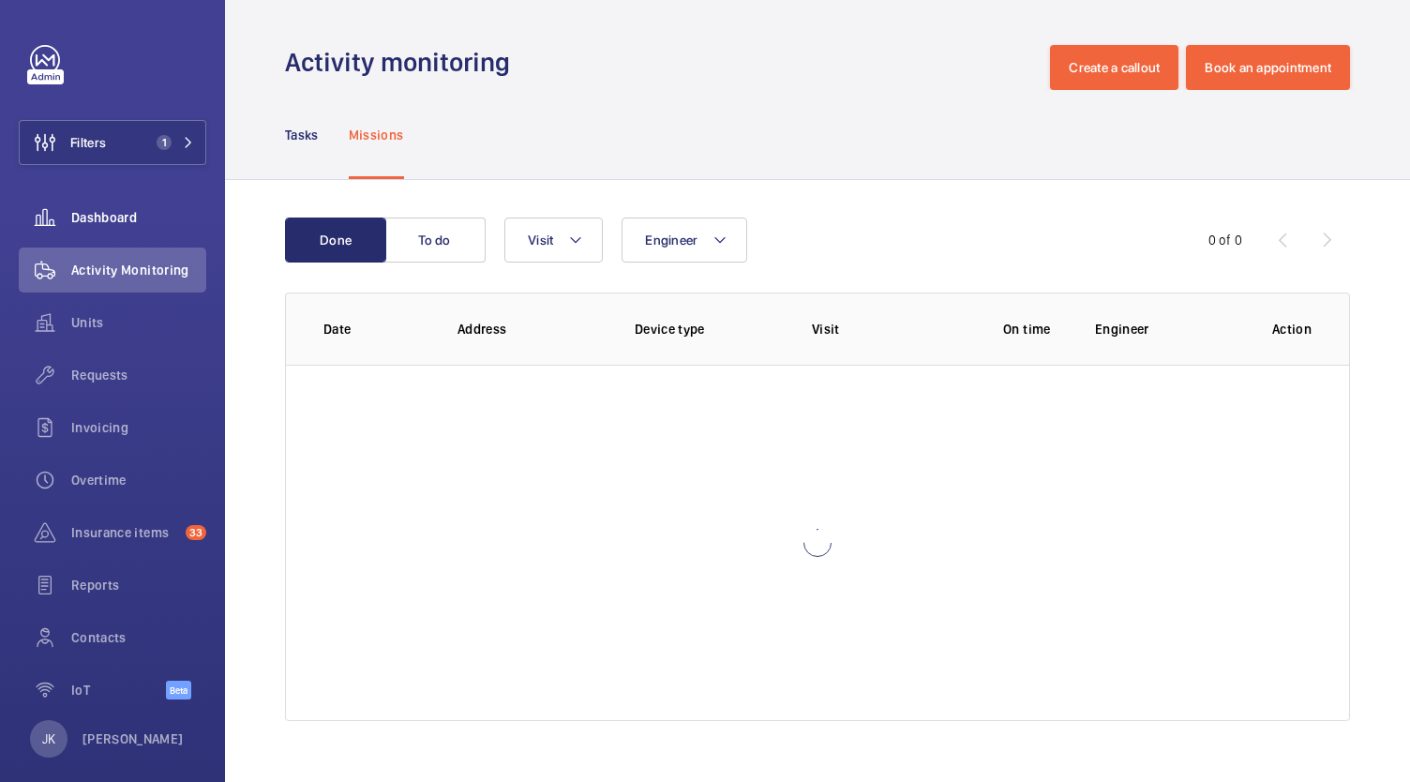
click at [98, 217] on span "Dashboard" at bounding box center [138, 217] width 135 height 19
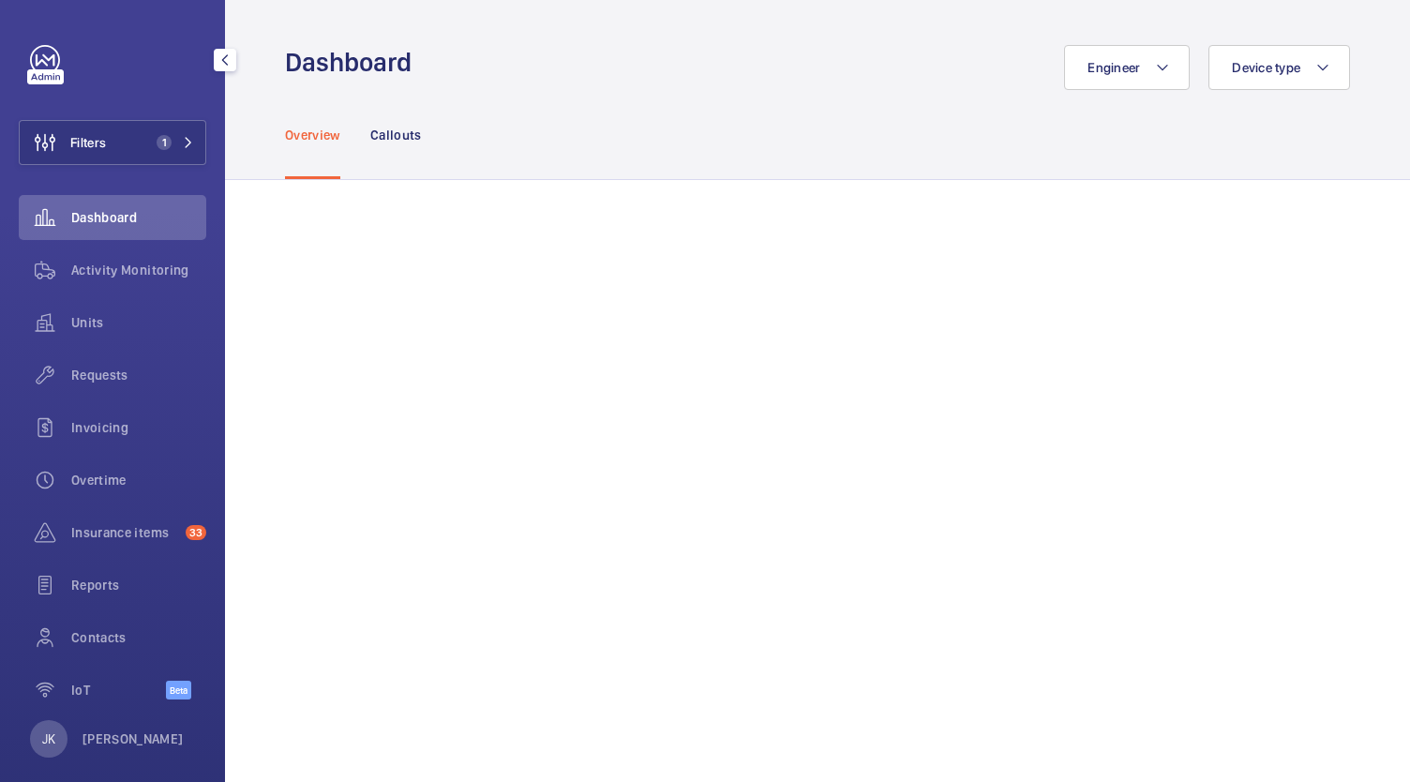
click at [94, 273] on span "Activity Monitoring" at bounding box center [138, 270] width 135 height 19
